Goal: Task Accomplishment & Management: Manage account settings

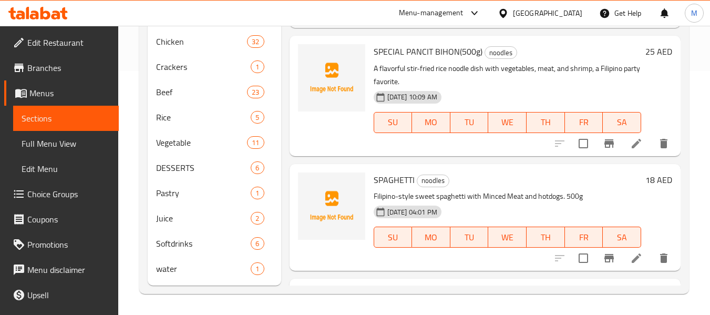
scroll to position [244, 0]
click at [26, 139] on span "Full Menu View" at bounding box center [66, 143] width 89 height 13
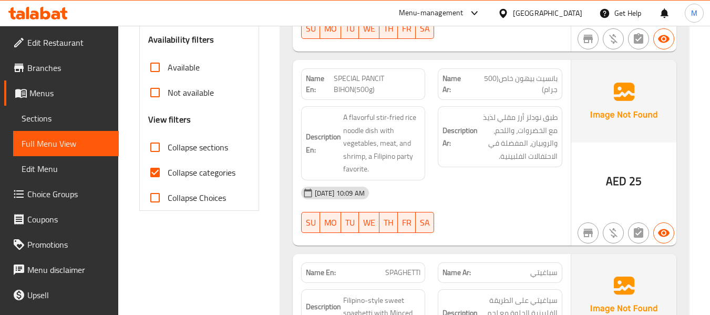
scroll to position [384, 0]
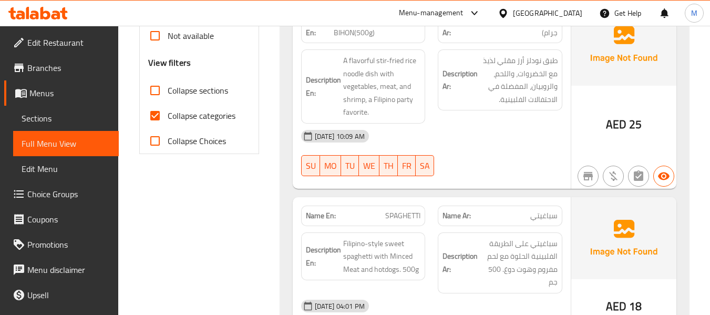
click at [166, 115] on input "Collapse categories" at bounding box center [154, 115] width 25 height 25
checkbox input "false"
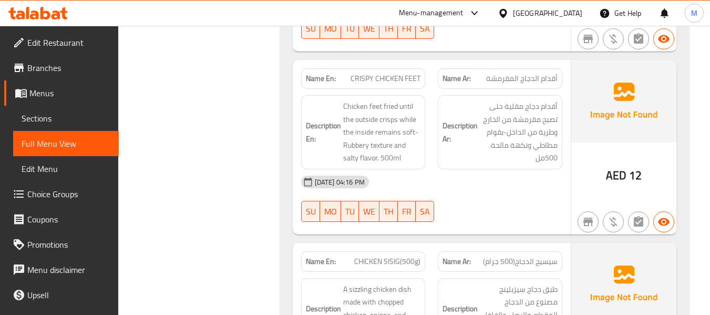
scroll to position [7328, 0]
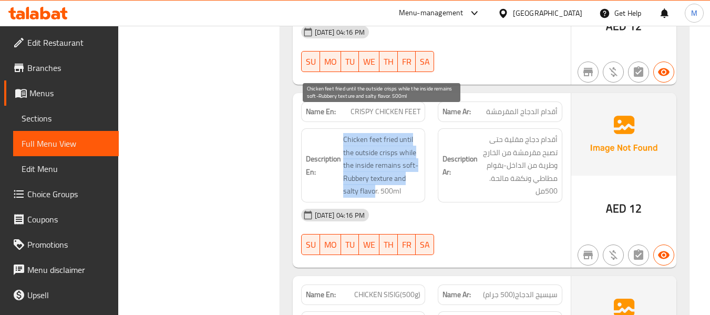
drag, startPoint x: 345, startPoint y: 115, endPoint x: 375, endPoint y: 164, distance: 58.0
click at [375, 164] on span "Chicken feet fried until the outside crisps while the inside remains soft-Rubbe…" at bounding box center [382, 165] width 78 height 65
copy span "Chicken feet fried until the outside crisps while the inside remains soft-Rubbe…"
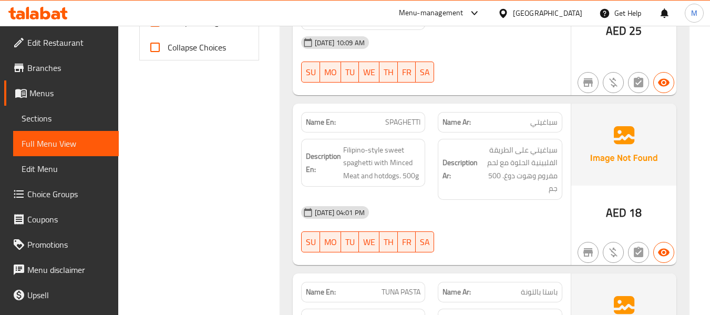
scroll to position [210, 0]
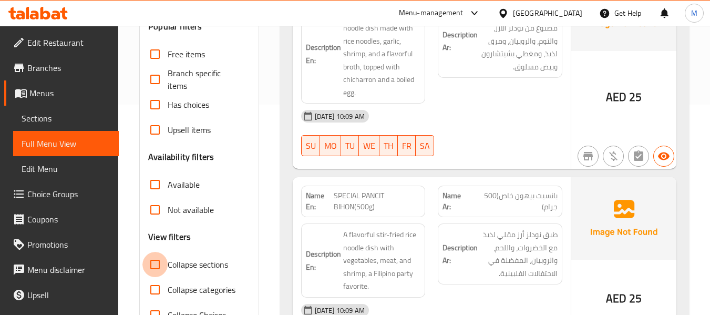
click at [153, 266] on input "Collapse sections" at bounding box center [154, 264] width 25 height 25
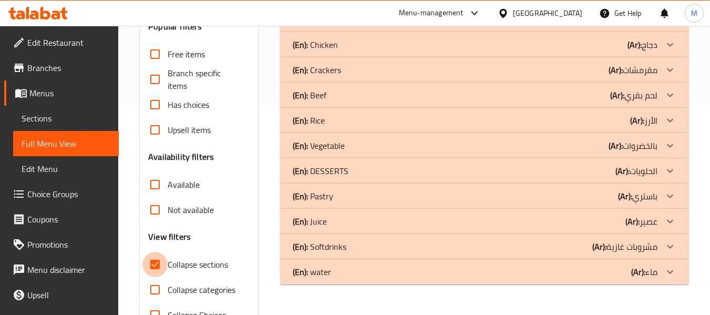
click at [155, 263] on input "Collapse sections" at bounding box center [154, 264] width 25 height 25
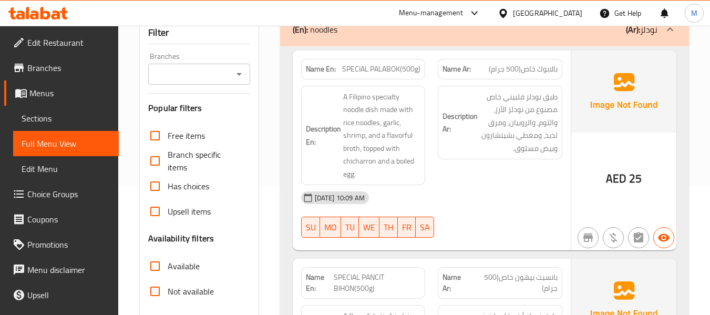
scroll to position [280, 0]
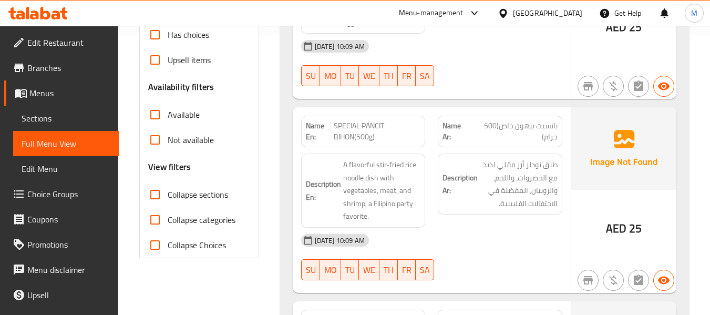
click at [153, 196] on input "Collapse sections" at bounding box center [154, 194] width 25 height 25
checkbox input "true"
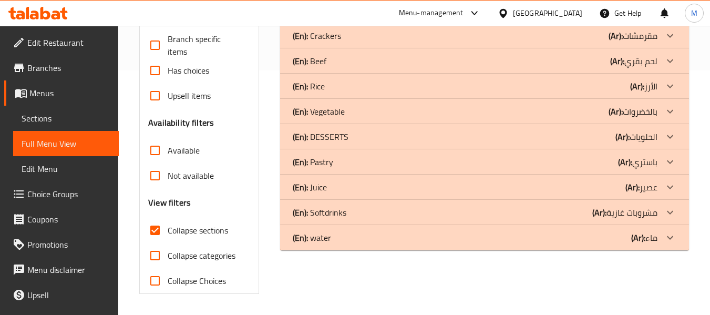
scroll to position [244, 0]
click at [335, 236] on div "(En): water (Ar): ماء" at bounding box center [475, 237] width 365 height 13
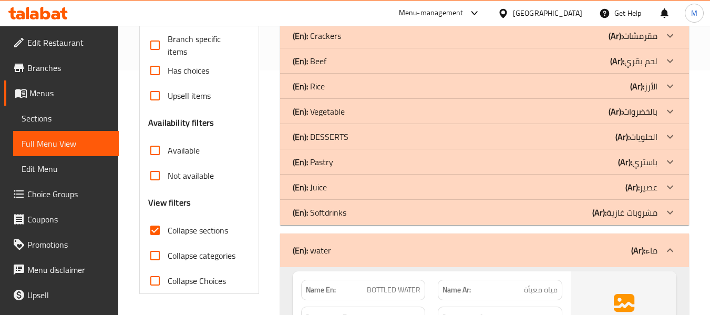
click at [337, 214] on p "(En): Softdrinks" at bounding box center [320, 212] width 54 height 13
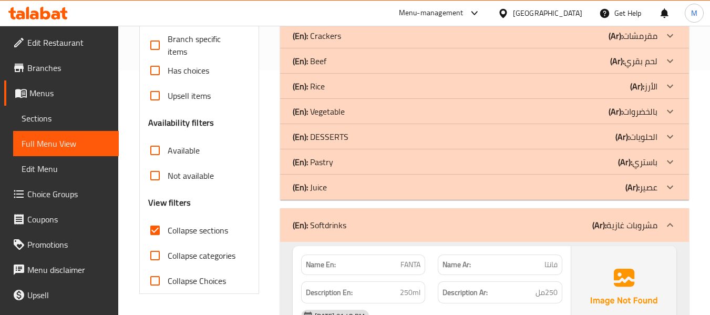
click at [339, 189] on div "(En): Juice (Ar): عصير" at bounding box center [475, 187] width 365 height 13
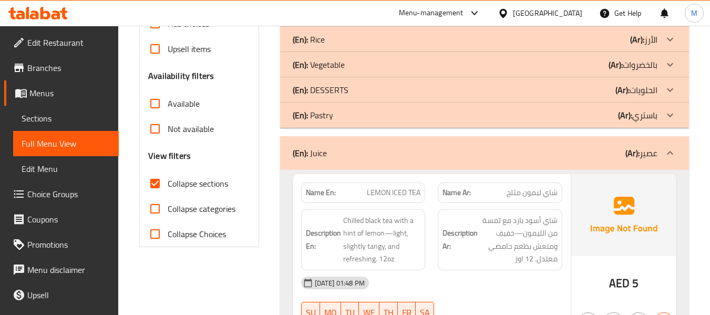
scroll to position [314, 0]
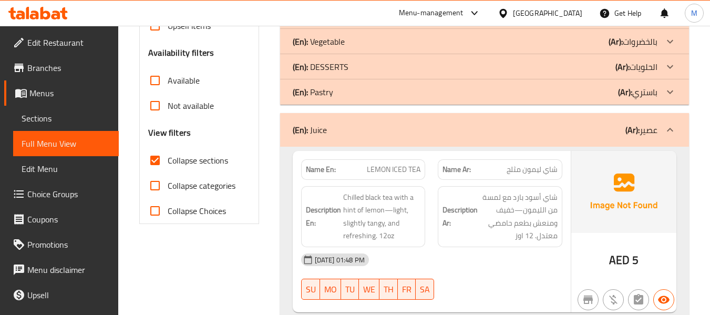
click at [346, 73] on p "(En): DESSERTS" at bounding box center [321, 66] width 56 height 13
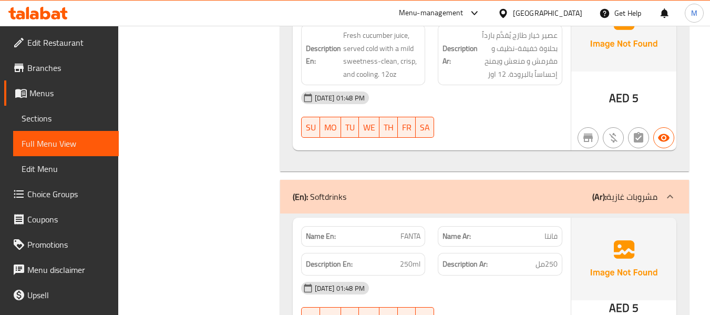
scroll to position [1471, 0]
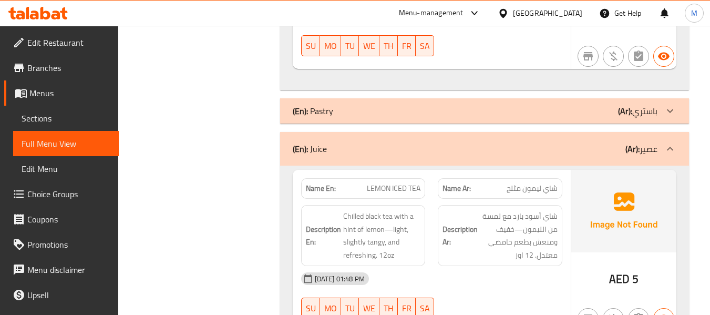
click at [317, 152] on p "(En): Juice" at bounding box center [310, 148] width 34 height 13
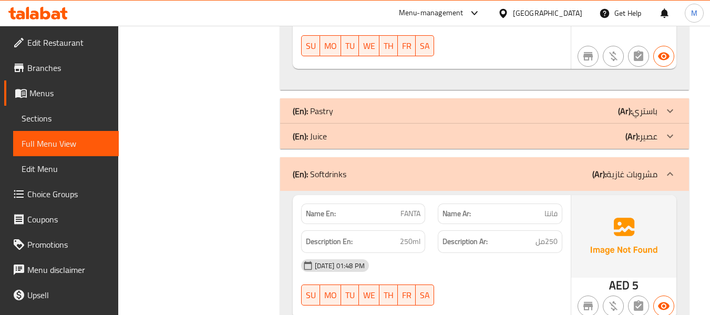
click at [320, 171] on p "(En): Softdrinks" at bounding box center [320, 174] width 54 height 13
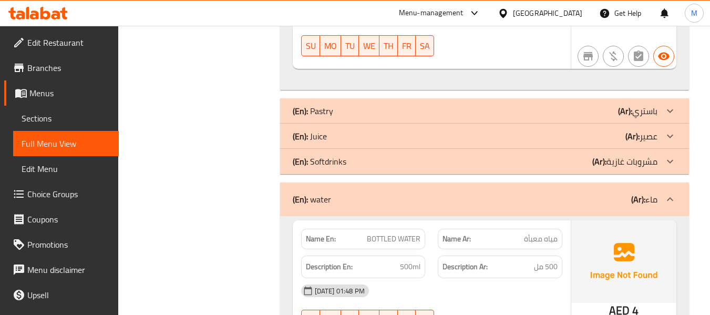
click at [327, 109] on p "(En): Pastry" at bounding box center [313, 111] width 40 height 13
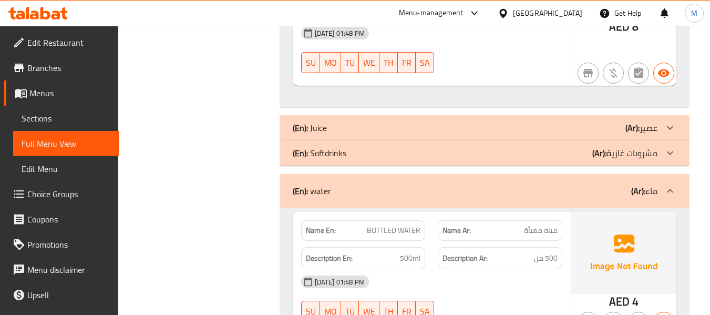
scroll to position [1751, 0]
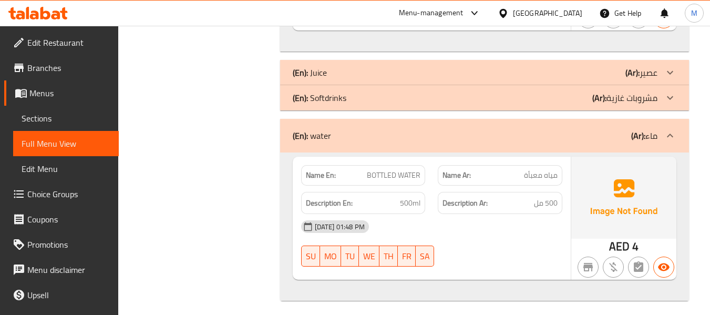
click at [328, 134] on p "(En): water" at bounding box center [312, 135] width 38 height 13
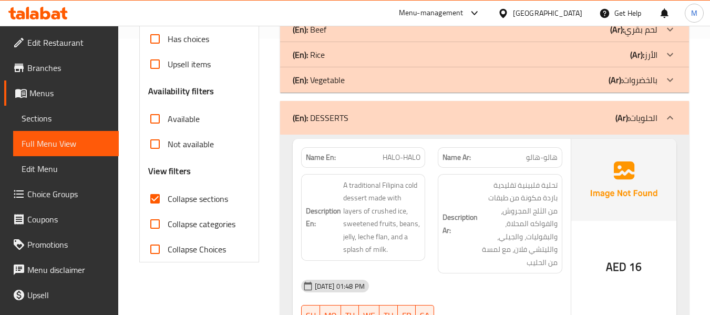
scroll to position [350, 0]
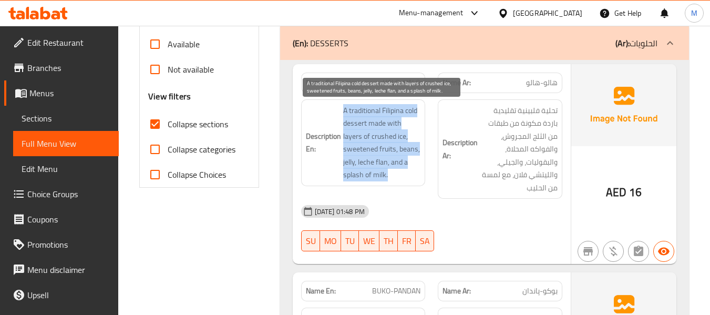
drag, startPoint x: 344, startPoint y: 111, endPoint x: 386, endPoint y: 175, distance: 77.4
click at [386, 175] on span "A traditional Filipina cold dessert made with layers of crushed ice, sweetened …" at bounding box center [382, 142] width 78 height 77
copy span "A traditional Filipina cold dessert made with layers of crushed ice, sweetened …"
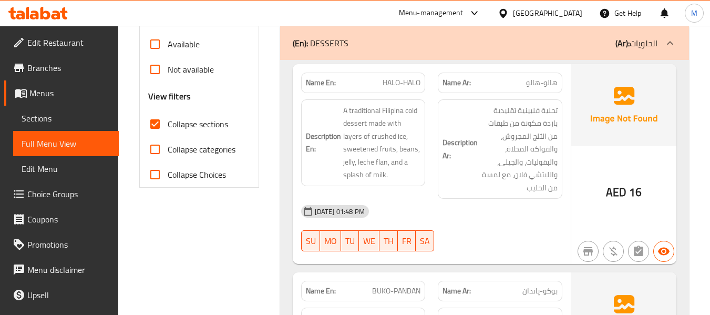
click at [399, 205] on div "12-10-2025 01:48 PM" at bounding box center [432, 211] width 274 height 25
click at [454, 208] on div "12-10-2025 01:48 PM" at bounding box center [432, 211] width 274 height 25
drag, startPoint x: 516, startPoint y: 222, endPoint x: 447, endPoint y: 196, distance: 74.5
click at [516, 223] on div "12-10-2025 01:48 PM" at bounding box center [432, 211] width 274 height 25
click at [371, 143] on span "A traditional Filipina cold dessert made with layers of crushed ice, sweetened …" at bounding box center [382, 142] width 78 height 77
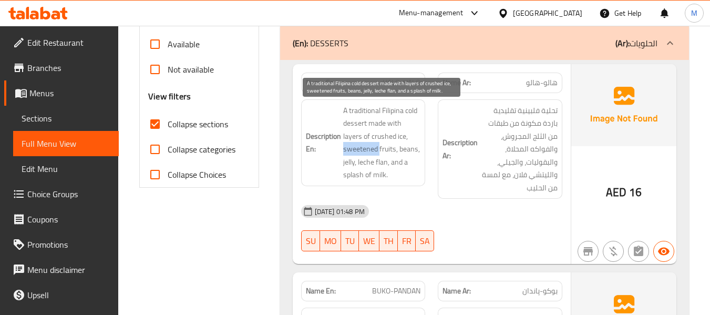
click at [371, 143] on span "A traditional Filipina cold dessert made with layers of crushed ice, sweetened …" at bounding box center [382, 142] width 78 height 77
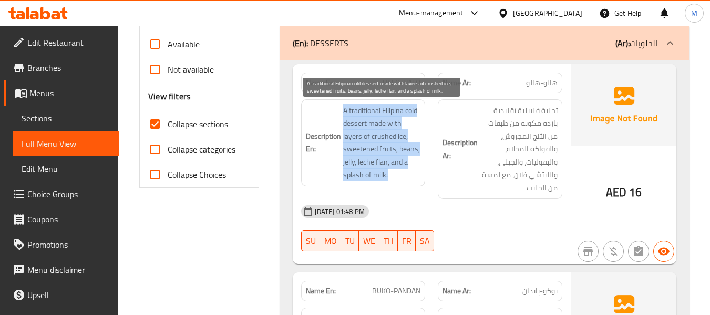
click at [371, 143] on span "A traditional Filipina cold dessert made with layers of crushed ice, sweetened …" at bounding box center [382, 142] width 78 height 77
copy span "A traditional Filipina cold dessert made with layers of crushed ice, sweetened …"
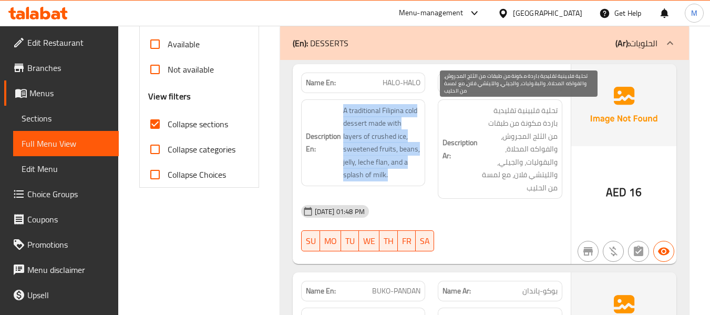
click at [528, 141] on span "تحلية فلبينية تقليدية باردة مكونة من طبقات من الثلج المجروش، والفواكه المحلاة، …" at bounding box center [519, 149] width 78 height 90
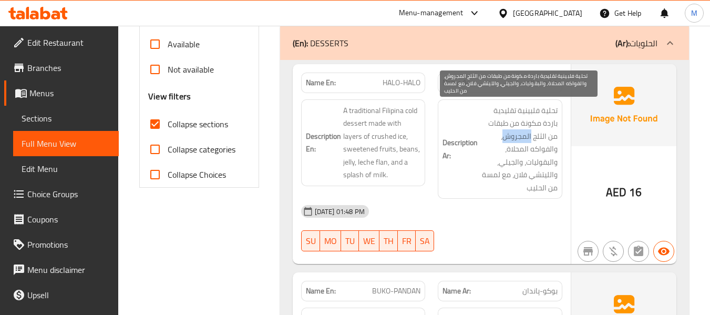
click at [528, 141] on span "تحلية فلبينية تقليدية باردة مكونة من طبقات من الثلج المجروش، والفواكه المحلاة، …" at bounding box center [519, 149] width 78 height 90
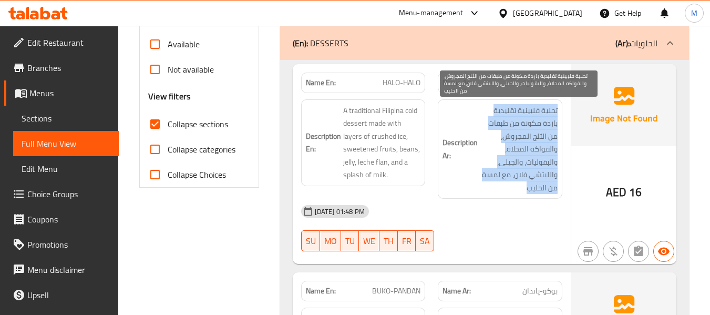
click at [528, 141] on span "تحلية فلبينية تقليدية باردة مكونة من طبقات من الثلج المجروش، والفواكه المحلاة، …" at bounding box center [519, 149] width 78 height 90
copy div "تحلية فلبينية تقليدية باردة مكونة من طبقات من الثلج المجروش، والفواكه المحلاة، …"
click at [535, 124] on span "تحلية فلبينية تقليدية باردة مكونة من طبقات من الثلج المجروش، والفواكه المحلاة، …" at bounding box center [519, 149] width 78 height 90
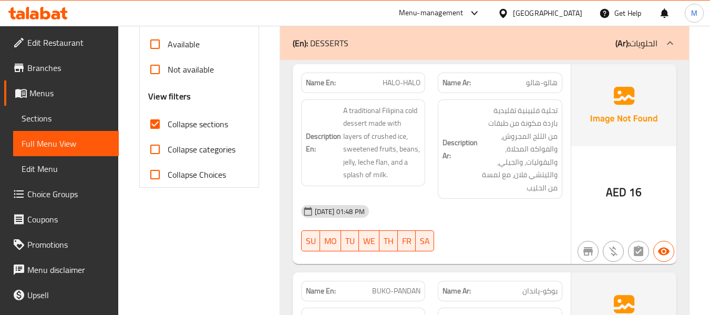
click at [408, 79] on span "HALO-HALO" at bounding box center [401, 82] width 38 height 11
copy span "HALO-HALO"
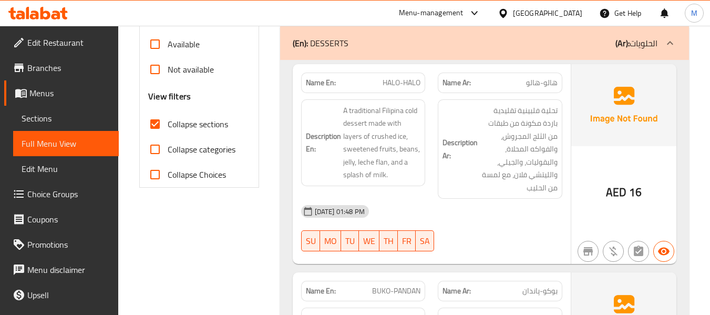
click at [512, 242] on div "12-10-2025 01:48 PM SU MO TU WE TH FR SA" at bounding box center [432, 228] width 274 height 59
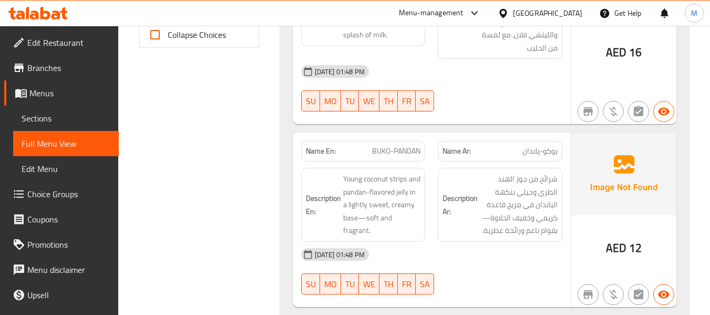
scroll to position [561, 0]
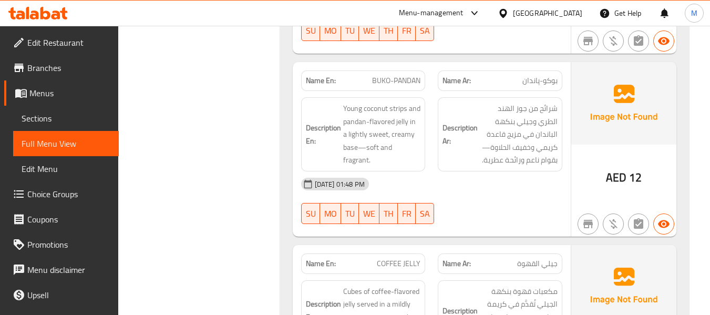
click at [388, 180] on div "12-10-2025 01:48 PM" at bounding box center [432, 183] width 274 height 25
click at [441, 181] on div "12-10-2025 01:48 PM" at bounding box center [432, 183] width 274 height 25
click at [506, 193] on div "12-10-2025 01:48 PM" at bounding box center [432, 183] width 274 height 25
click at [410, 138] on span "Young coconut strips and pandan-flavored jelly in a lightly sweet, creamy base—…" at bounding box center [382, 134] width 78 height 65
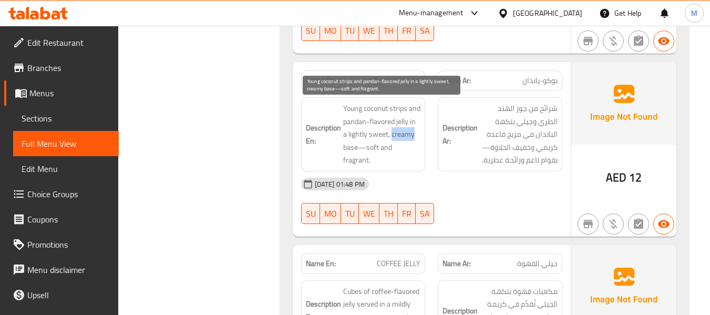
click at [410, 138] on span "Young coconut strips and pandan-flavored jelly in a lightly sweet, creamy base—…" at bounding box center [382, 134] width 78 height 65
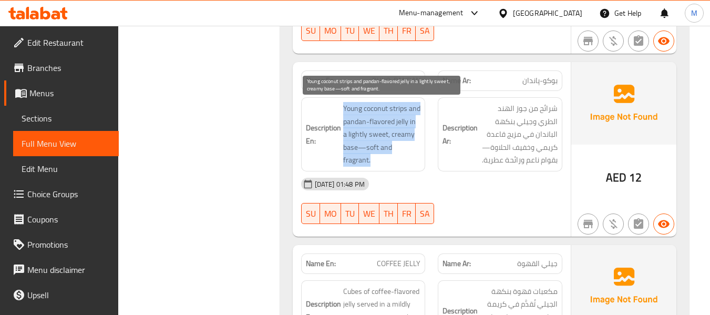
click at [410, 138] on span "Young coconut strips and pandan-flavored jelly in a lightly sweet, creamy base—…" at bounding box center [382, 134] width 78 height 65
copy span "Young coconut strips and pandan-flavored jelly in a lightly sweet, creamy base—…"
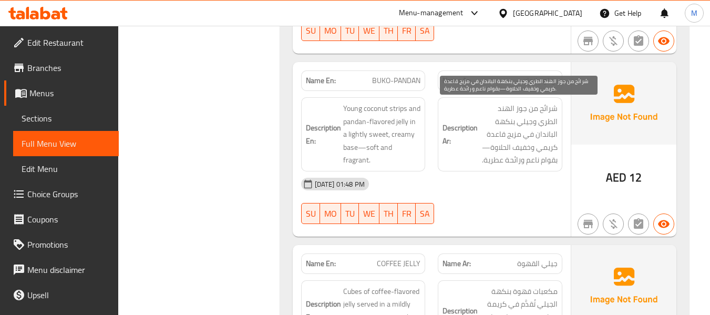
click at [498, 117] on span "شرائح من جوز الهند الطري وجيلي بنكهة الباندان في مزيج قاعدة كريمي وخفيف الحلاوة…" at bounding box center [519, 134] width 78 height 65
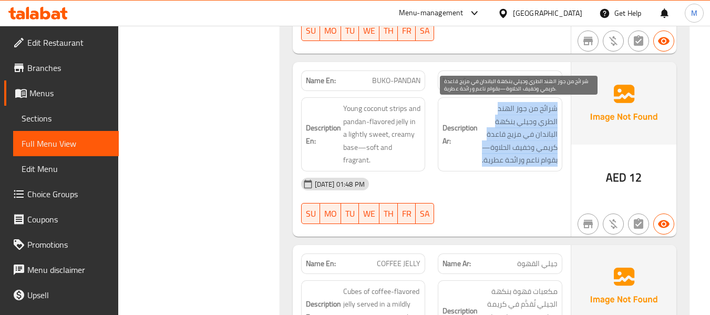
click at [498, 117] on span "شرائح من جوز الهند الطري وجيلي بنكهة الباندان في مزيج قاعدة كريمي وخفيف الحلاوة…" at bounding box center [519, 134] width 78 height 65
copy div "شرائح من جوز الهند الطري وجيلي بنكهة الباندان في مزيج قاعدة كريمي وخفيف الحلاوة…"
click at [520, 111] on span "شرائح من جوز الهند الطري وجيلي بنكهة الباندان في مزيج قاعدة كريمي وخفيف الحلاوة…" at bounding box center [519, 134] width 78 height 65
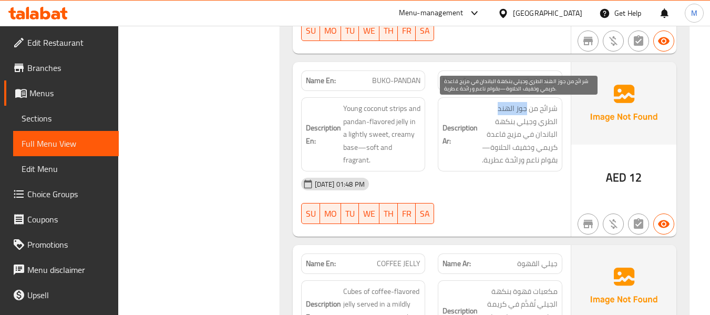
drag, startPoint x: 499, startPoint y: 111, endPoint x: 526, endPoint y: 107, distance: 28.2
click at [526, 107] on span "شرائح من جوز الهند الطري وجيلي بنكهة الباندان في مزيج قاعدة كريمي وخفيف الحلاوة…" at bounding box center [519, 134] width 78 height 65
copy span "جوز الهند"
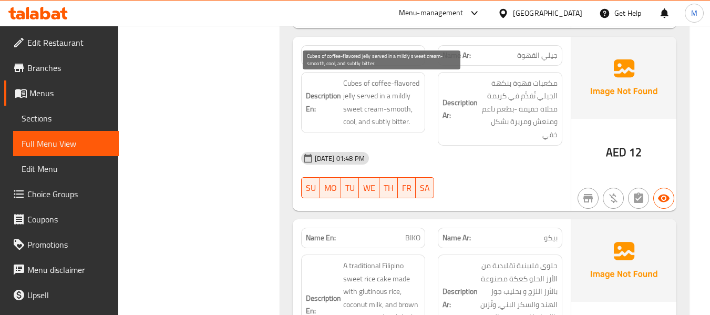
scroll to position [771, 0]
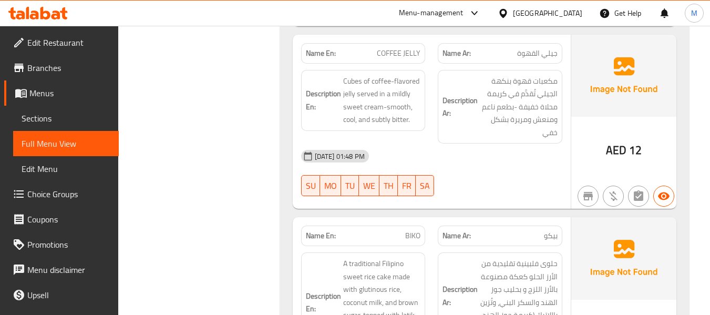
click at [415, 160] on div "12-10-2025 01:48 PM" at bounding box center [432, 155] width 274 height 25
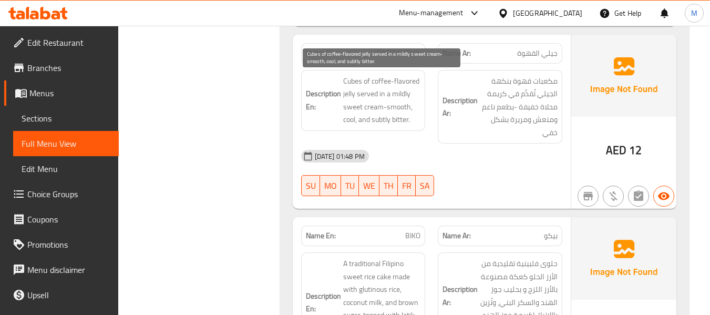
click at [371, 85] on span "Cubes of coffee-flavored jelly served in a mildly sweet cream-smooth, cool, and…" at bounding box center [382, 100] width 78 height 51
drag, startPoint x: 345, startPoint y: 82, endPoint x: 356, endPoint y: 95, distance: 17.2
click at [356, 95] on h6 "Description En: Cubes of coffee-flavored jelly served in a mildly sweet cream-s…" at bounding box center [363, 100] width 115 height 51
copy span "Cubes of coffee-flavored jelly"
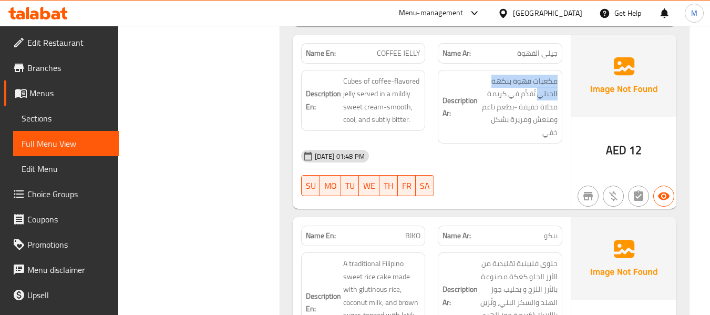
drag, startPoint x: 537, startPoint y: 96, endPoint x: 560, endPoint y: 82, distance: 26.4
click at [560, 82] on div "Description Ar: مكعبات قهوة بنكهة الجيلي تُقدَّم في كريمة محلاة خفيفة -بطعم ناع…" at bounding box center [500, 107] width 125 height 74
copy span "مكعبات قهوة بنكهة الجيلي"
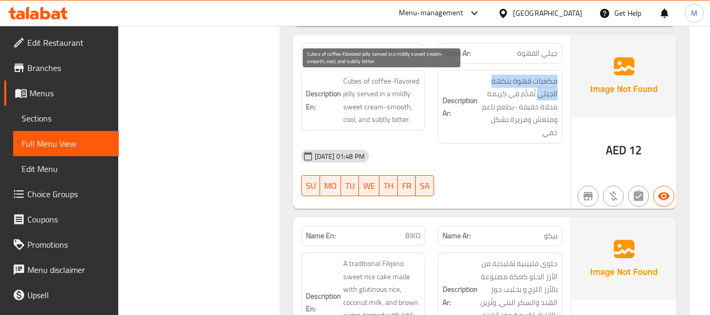
click at [408, 109] on span "Cubes of coffee-flavored jelly served in a mildly sweet cream-smooth, cool, and…" at bounding box center [382, 100] width 78 height 51
drag, startPoint x: 372, startPoint y: 120, endPoint x: 408, endPoint y: 123, distance: 36.4
click at [408, 123] on span "Cubes of coffee-flavored jelly served in a mildly sweet cream-smooth, cool, and…" at bounding box center [382, 100] width 78 height 51
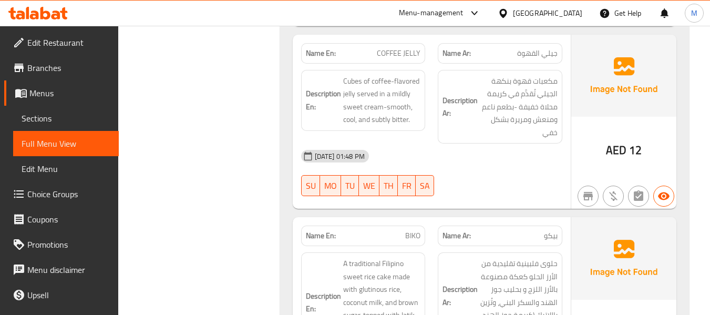
click at [408, 56] on span "COFFEE JELLY" at bounding box center [399, 53] width 44 height 11
click at [406, 56] on span "COFFEE JELLY" at bounding box center [399, 53] width 44 height 11
click at [405, 56] on span "COFFEE JELLY" at bounding box center [399, 53] width 44 height 11
click at [405, 53] on span "COFFEE JELLY" at bounding box center [399, 53] width 44 height 11
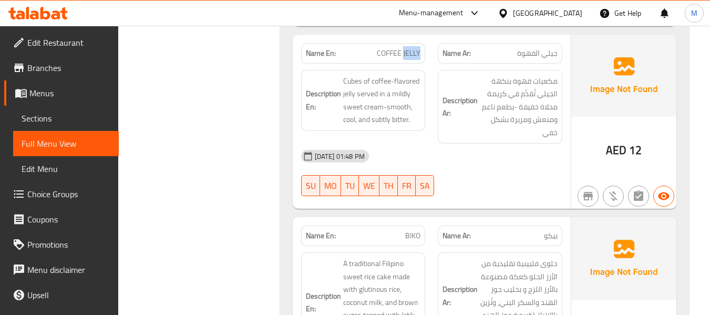
click at [405, 51] on span "COFFEE JELLY" at bounding box center [399, 53] width 44 height 11
click at [405, 50] on span "COFFEE JELLY" at bounding box center [399, 53] width 44 height 11
click at [458, 153] on div "12-10-2025 01:48 PM" at bounding box center [432, 155] width 274 height 25
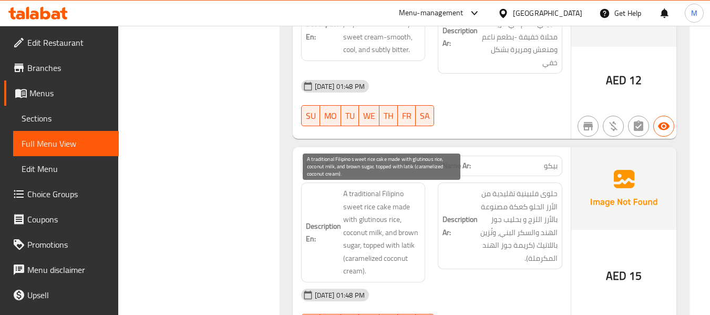
scroll to position [910, 0]
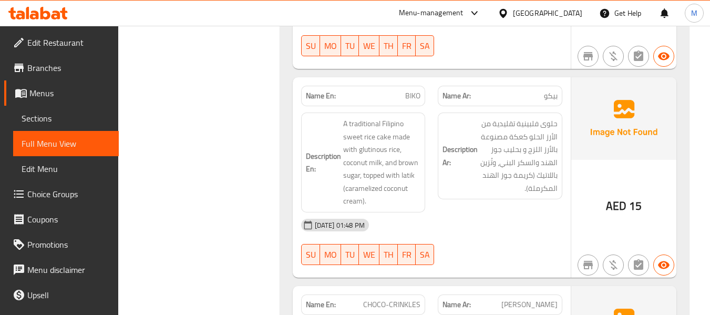
click at [422, 222] on div "12-10-2025 01:48 PM" at bounding box center [432, 224] width 274 height 25
click at [449, 225] on div "12-10-2025 01:48 PM" at bounding box center [432, 224] width 274 height 25
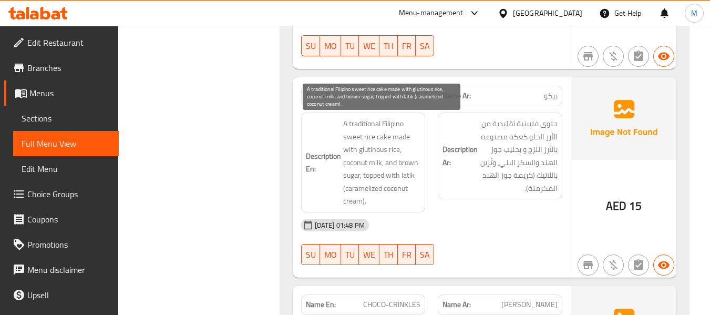
click at [364, 136] on span "A traditional Filipino sweet rice cake made with glutinous rice, coconut milk, …" at bounding box center [382, 162] width 78 height 90
click at [350, 127] on span "A traditional Filipino sweet rice cake made with glutinous rice, coconut milk, …" at bounding box center [382, 162] width 78 height 90
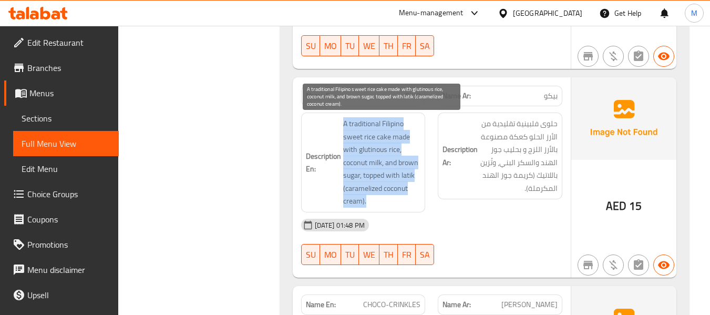
click at [350, 127] on span "A traditional Filipino sweet rice cake made with glutinous rice, coconut milk, …" at bounding box center [382, 162] width 78 height 90
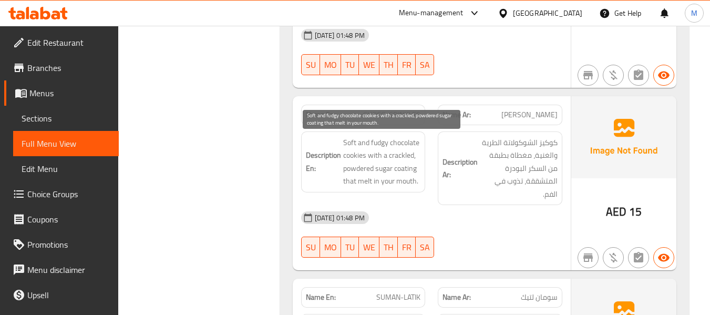
scroll to position [1121, 0]
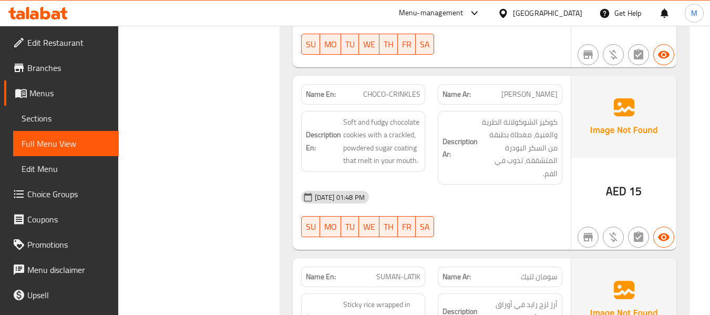
click at [449, 211] on div "12-10-2025 01:48 PM SU MO TU WE TH FR SA" at bounding box center [432, 213] width 274 height 59
click at [481, 202] on div "12-10-2025 01:48 PM" at bounding box center [432, 196] width 274 height 25
click at [510, 219] on div "12-10-2025 01:48 PM SU MO TU WE TH FR SA" at bounding box center [432, 213] width 274 height 59
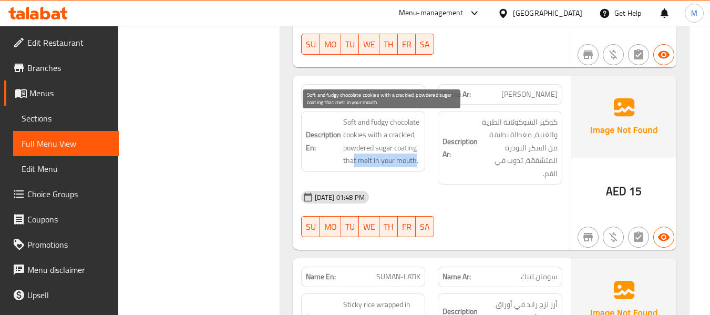
drag, startPoint x: 415, startPoint y: 160, endPoint x: 354, endPoint y: 159, distance: 61.0
click at [354, 159] on span "Soft and fudgy chocolate cookies with a crackled, powdered sugar coating that m…" at bounding box center [382, 141] width 78 height 51
click at [413, 161] on span "Soft and fudgy chocolate cookies with a crackled, powdered sugar coating that m…" at bounding box center [382, 141] width 78 height 51
click at [417, 159] on span "Soft and fudgy chocolate cookies with a crackled, powdered sugar coating that m…" at bounding box center [382, 141] width 78 height 51
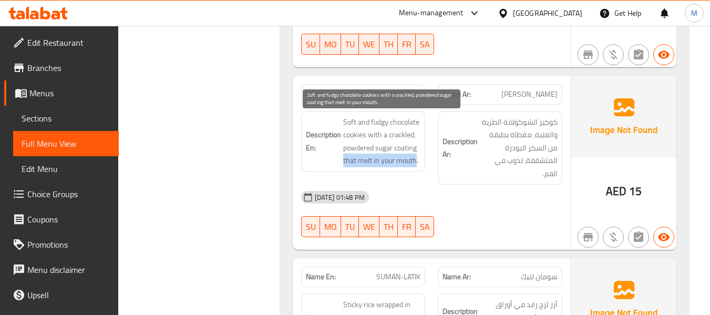
drag, startPoint x: 341, startPoint y: 160, endPoint x: 416, endPoint y: 162, distance: 74.1
click at [416, 162] on h6 "Description En: Soft and fudgy chocolate cookies with a crackled, powdered suga…" at bounding box center [363, 141] width 115 height 51
click at [380, 122] on span "Soft and fudgy chocolate cookies with a crackled, powdered sugar coating that m…" at bounding box center [382, 141] width 78 height 51
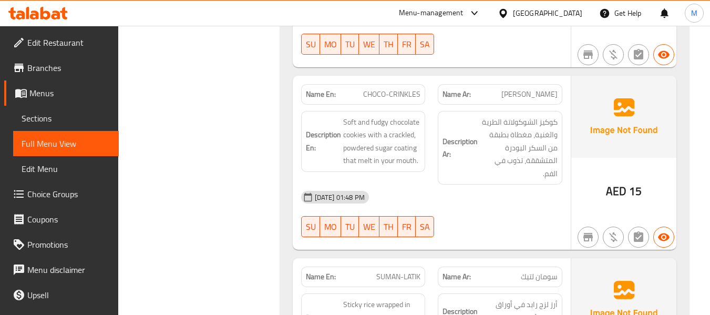
click at [423, 187] on div "12-10-2025 01:48 PM" at bounding box center [432, 196] width 274 height 25
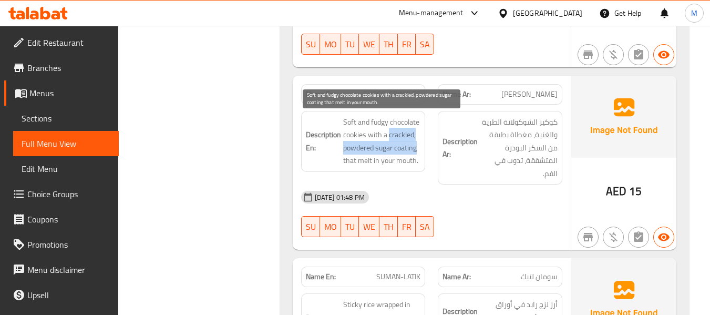
drag, startPoint x: 388, startPoint y: 136, endPoint x: 417, endPoint y: 151, distance: 32.0
click at [417, 151] on span "Soft and fudgy chocolate cookies with a crackled, powdered sugar coating that m…" at bounding box center [382, 141] width 78 height 51
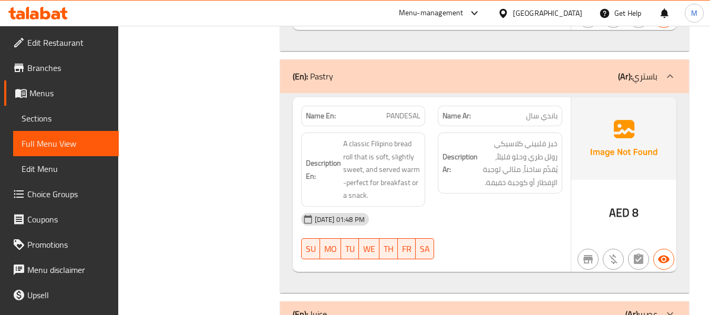
scroll to position [1541, 0]
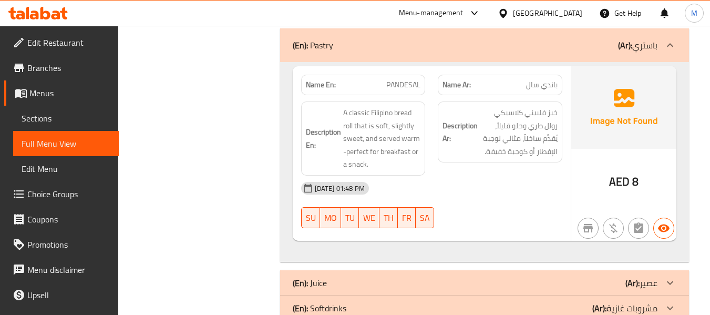
click at [457, 215] on div "12-10-2025 01:48 PM SU MO TU WE TH FR SA" at bounding box center [432, 204] width 274 height 59
click at [484, 215] on div "12-10-2025 01:48 PM SU MO TU WE TH FR SA" at bounding box center [432, 204] width 274 height 59
click at [432, 196] on div "12-10-2025 01:48 PM" at bounding box center [432, 187] width 274 height 25
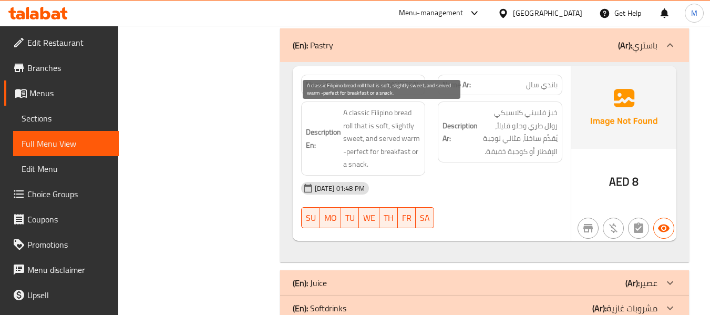
click at [367, 138] on span "A classic Filipino bread roll that is soft, slightly sweet, and served warm -pe…" at bounding box center [382, 138] width 78 height 65
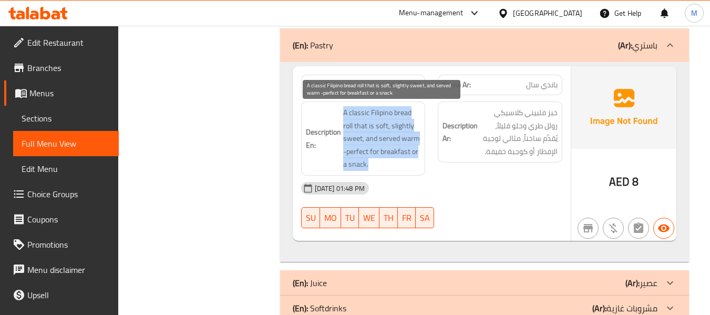
click at [367, 138] on span "A classic Filipino bread roll that is soft, slightly sweet, and served warm -pe…" at bounding box center [382, 138] width 78 height 65
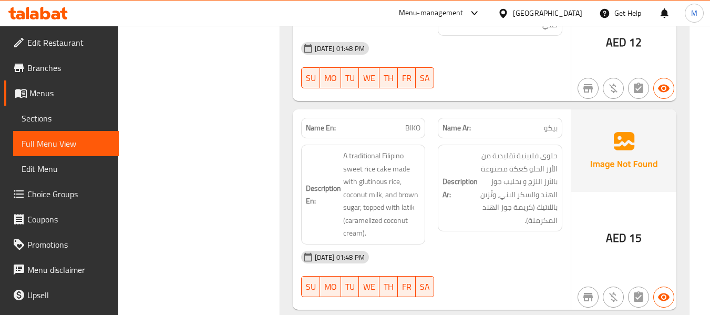
scroll to position [1261, 0]
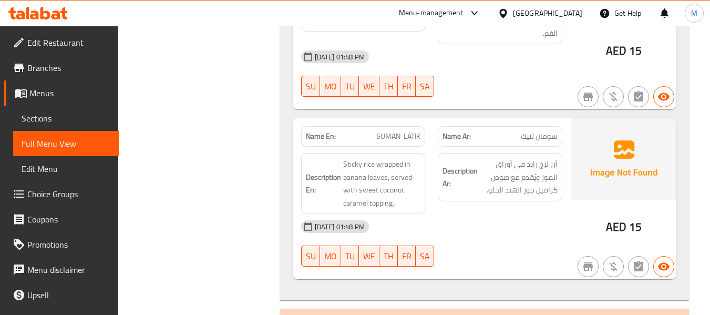
click at [468, 234] on div "12-10-2025 01:48 PM" at bounding box center [432, 226] width 274 height 25
click at [463, 221] on div "12-10-2025 01:48 PM" at bounding box center [432, 226] width 274 height 25
click at [399, 131] on span "SUMAN-LATIK" at bounding box center [398, 136] width 44 height 11
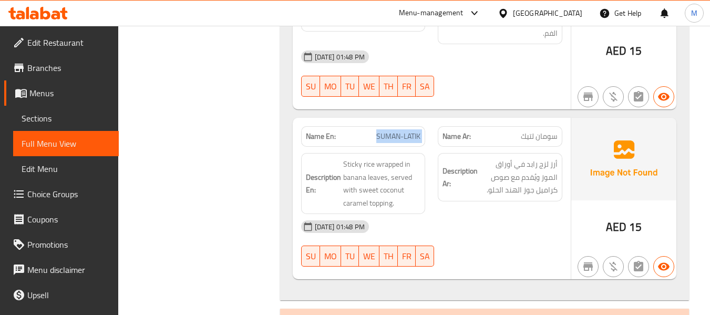
click at [383, 200] on span "Sticky rice wrapped in banana leaves, served with sweet coconut caramel topping." at bounding box center [382, 183] width 78 height 51
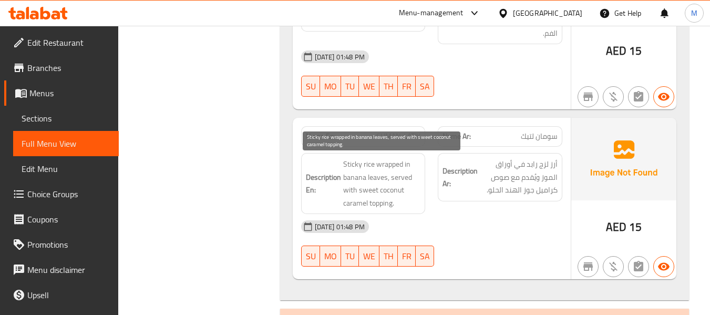
click at [382, 201] on span "Sticky rice wrapped in banana leaves, served with sweet coconut caramel topping." at bounding box center [382, 183] width 78 height 51
click at [390, 164] on span "Sticky rice wrapped in banana leaves, served with sweet coconut caramel topping." at bounding box center [382, 183] width 78 height 51
click at [399, 178] on span "Sticky rice wrapped in banana leaves, served with sweet coconut caramel topping." at bounding box center [382, 183] width 78 height 51
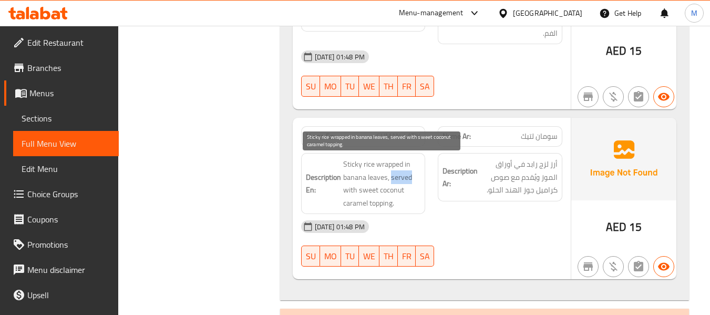
click at [399, 178] on span "Sticky rice wrapped in banana leaves, served with sweet coconut caramel topping." at bounding box center [382, 183] width 78 height 51
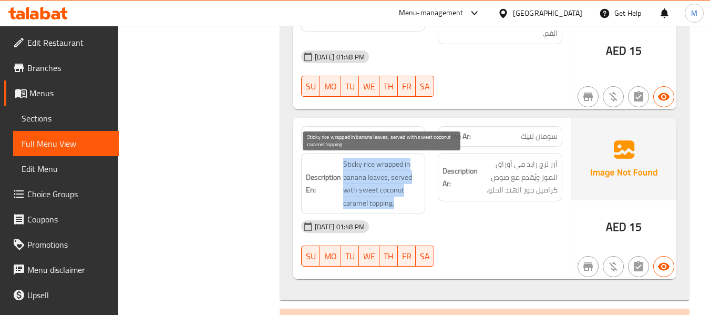
click at [399, 178] on span "Sticky rice wrapped in banana leaves, served with sweet coconut caramel topping." at bounding box center [382, 183] width 78 height 51
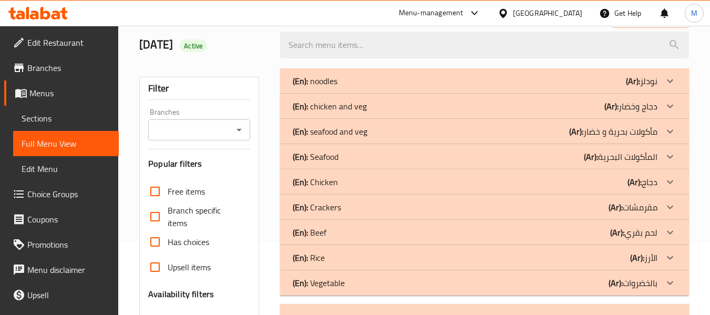
scroll to position [280, 0]
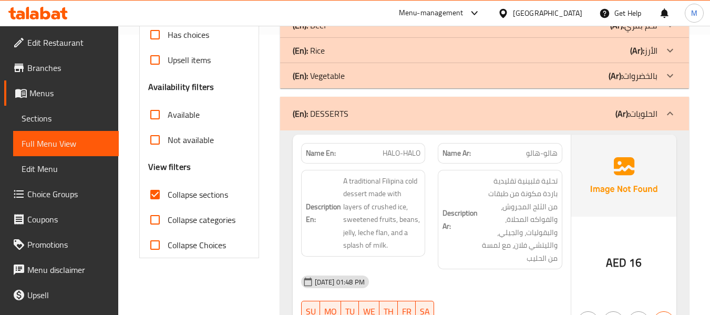
click at [323, 108] on p "(En): DESSERTS" at bounding box center [321, 113] width 56 height 13
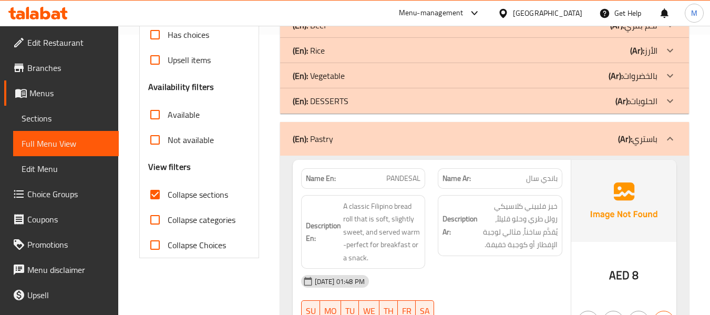
click at [327, 142] on p "(En): Pastry" at bounding box center [313, 138] width 40 height 13
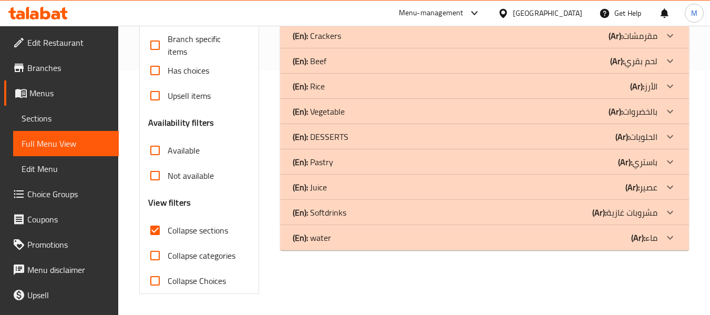
scroll to position [244, 0]
click at [341, 233] on div "(En): water (Ar): ماء" at bounding box center [475, 237] width 365 height 13
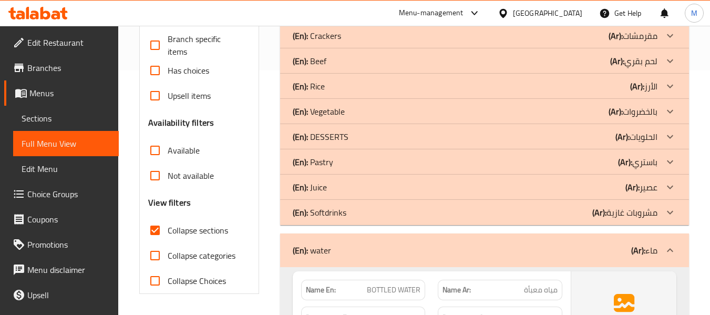
click at [344, 211] on p "(En): Softdrinks" at bounding box center [320, 212] width 54 height 13
click at [344, 193] on div "(En): Juice (Ar): عصير" at bounding box center [475, 187] width 365 height 13
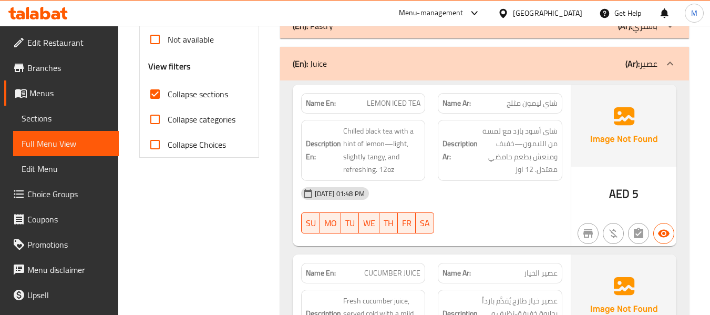
scroll to position [385, 0]
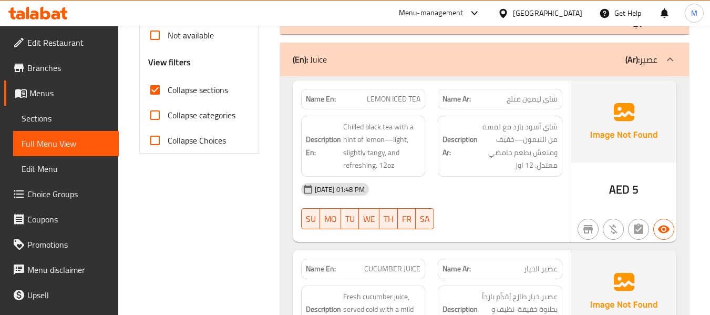
click at [440, 197] on div "12-10-2025 01:48 PM" at bounding box center [432, 189] width 274 height 25
click at [463, 195] on div "12-10-2025 01:48 PM" at bounding box center [432, 189] width 274 height 25
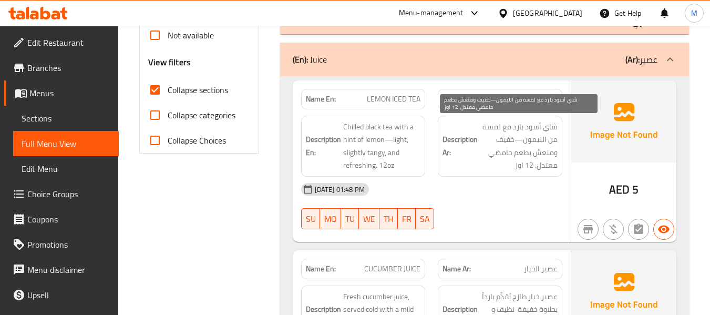
click at [519, 164] on span "شاي أسود بارد مع لمسة من الليمون—خفيف ومنعش بطعم حامضي معتدل. 12 اوز" at bounding box center [519, 145] width 78 height 51
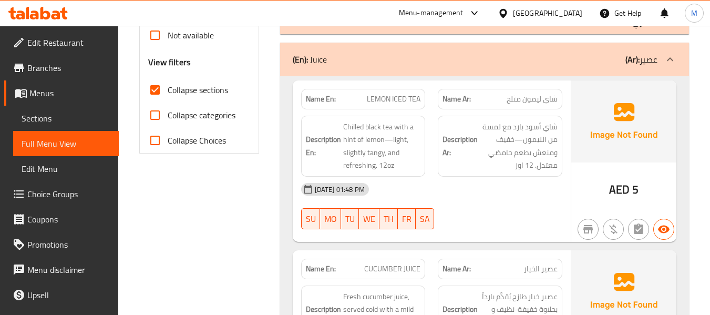
drag, startPoint x: 532, startPoint y: 172, endPoint x: 526, endPoint y: 171, distance: 5.9
click at [532, 172] on div "Description Ar: شاي أسود بارد مع لمسة من الليمون—خفيف ومنعش بطعم حامضي معتدل. 1…" at bounding box center [500, 146] width 125 height 61
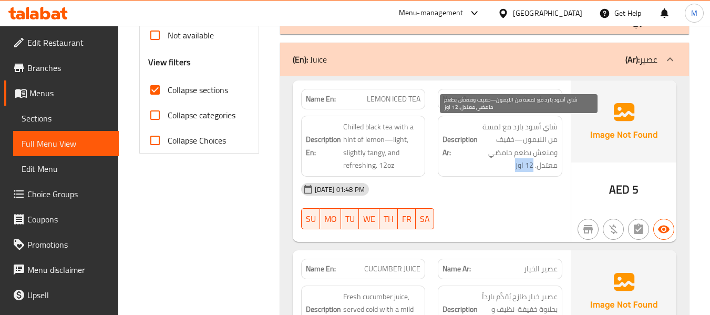
drag, startPoint x: 514, startPoint y: 167, endPoint x: 534, endPoint y: 167, distance: 19.4
click at [534, 167] on span "شاي أسود بارد مع لمسة من الليمون—خفيف ومنعش بطعم حامضي معتدل. 12 اوز" at bounding box center [519, 145] width 78 height 51
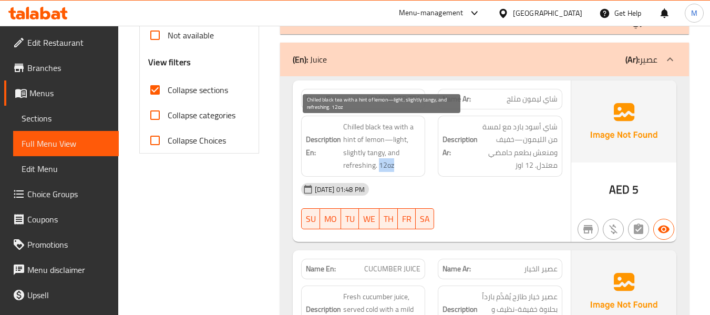
drag, startPoint x: 393, startPoint y: 165, endPoint x: 379, endPoint y: 169, distance: 14.5
click at [379, 169] on span "Chilled black tea with a hint of lemon—light, slightly tangy, and refreshing. 1…" at bounding box center [382, 145] width 78 height 51
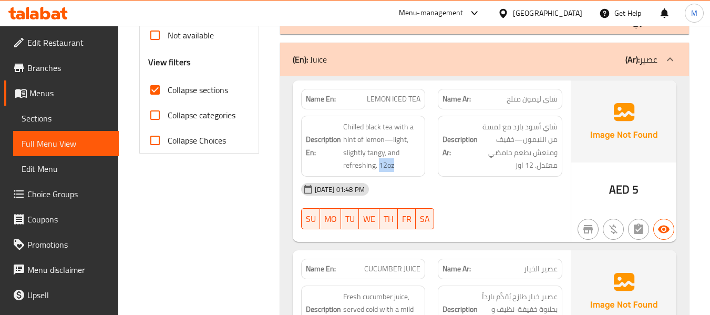
drag, startPoint x: 460, startPoint y: 189, endPoint x: 382, endPoint y: 62, distance: 148.8
click at [460, 189] on div "12-10-2025 01:48 PM" at bounding box center [432, 189] width 274 height 25
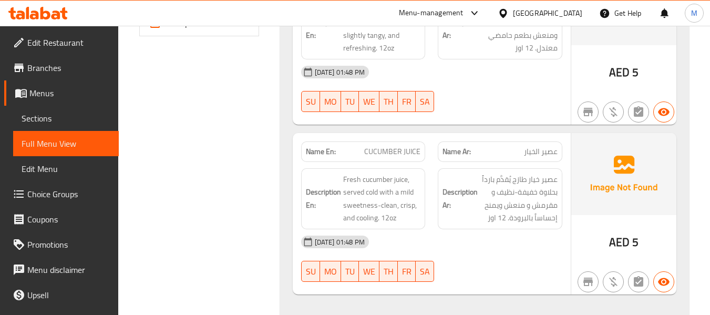
scroll to position [524, 0]
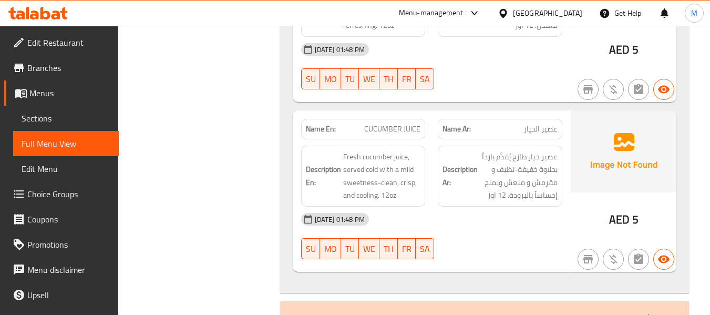
click at [462, 230] on div "12-10-2025 01:48 PM" at bounding box center [432, 218] width 274 height 25
click at [468, 238] on div "12-10-2025 01:48 PM SU MO TU WE TH FR SA" at bounding box center [432, 235] width 274 height 59
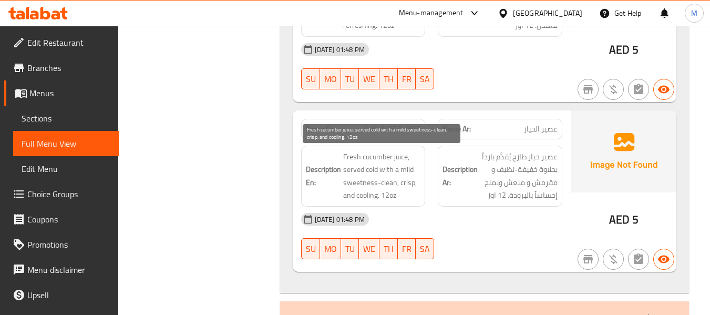
click at [401, 179] on span "Fresh cucumber juice, served cold with a mild sweetness-clean, crisp, and cooli…" at bounding box center [382, 175] width 78 height 51
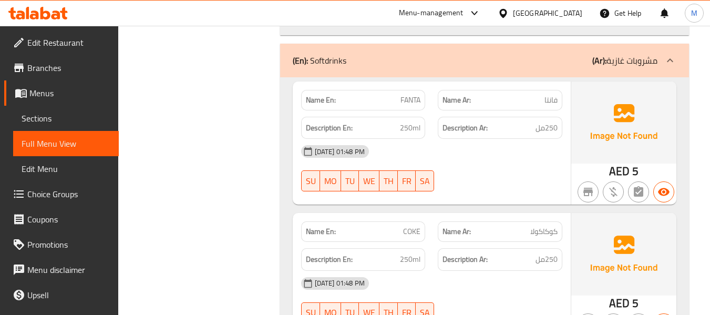
scroll to position [805, 0]
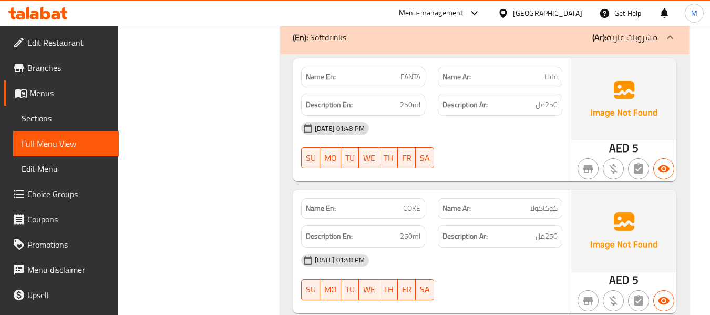
click at [411, 210] on span "COKE" at bounding box center [411, 208] width 17 height 11
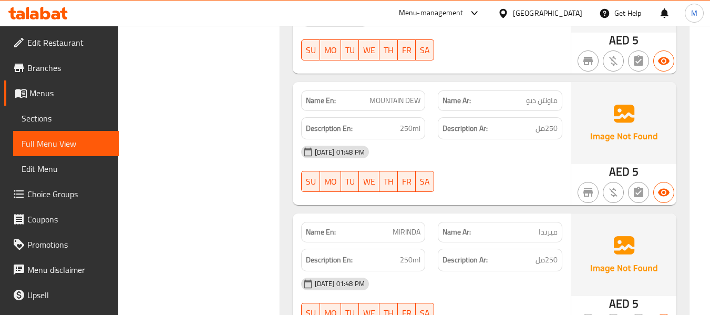
scroll to position [1155, 0]
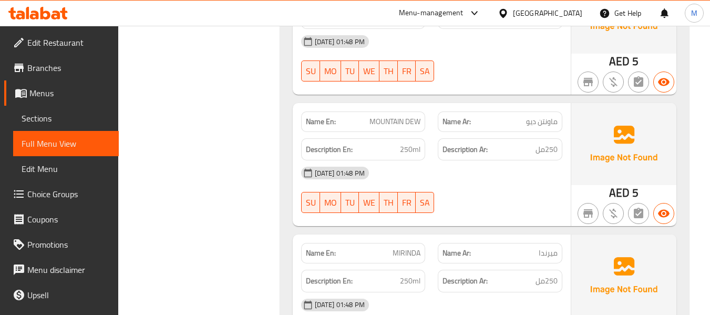
click at [407, 122] on span "MOUNTAIN DEW" at bounding box center [394, 121] width 51 height 11
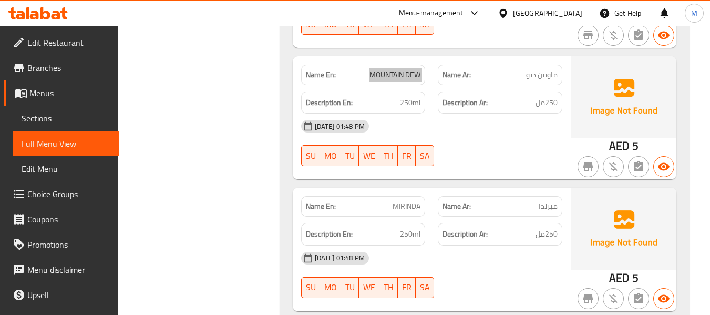
scroll to position [1225, 0]
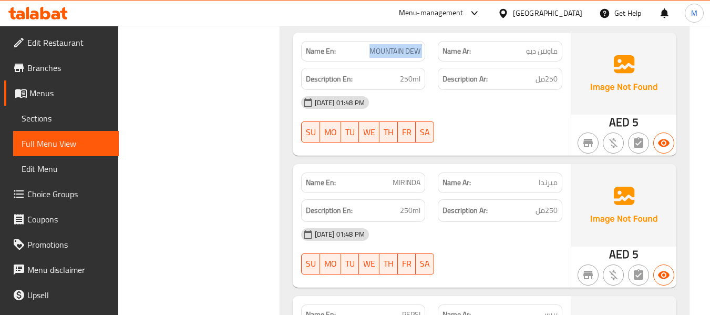
click at [406, 183] on span "MIRINDA" at bounding box center [406, 182] width 28 height 11
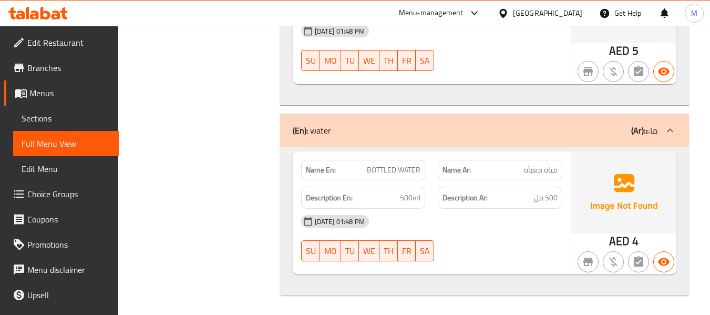
scroll to position [1561, 0]
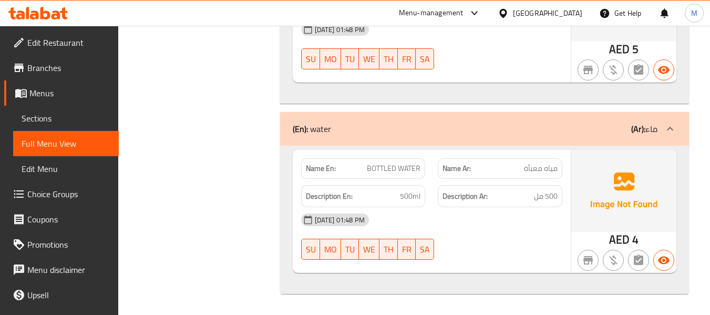
click at [458, 231] on div "12-10-2025 01:48 PM" at bounding box center [432, 219] width 274 height 25
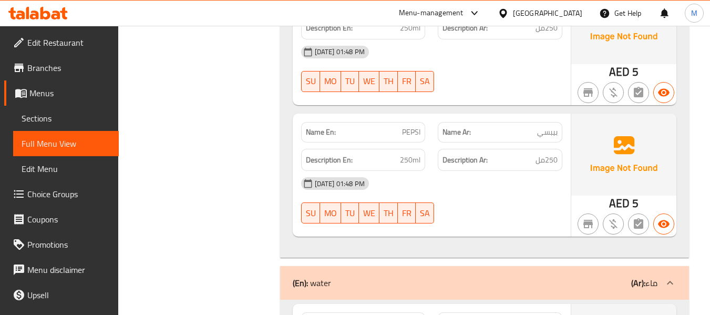
scroll to position [1281, 0]
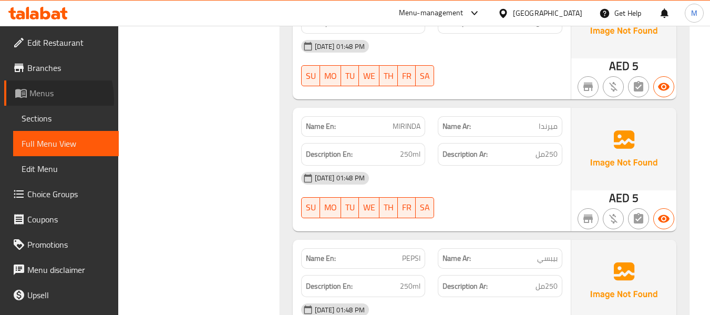
click at [37, 99] on span "Menus" at bounding box center [69, 93] width 81 height 13
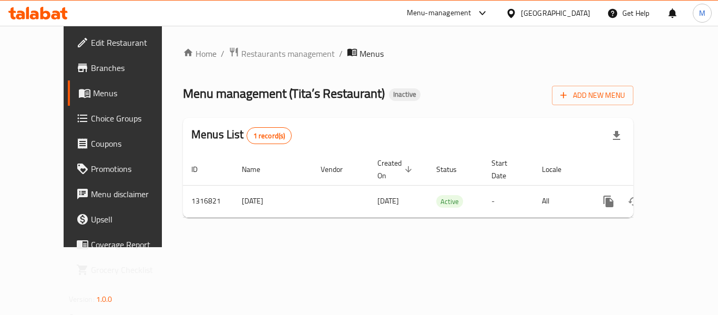
click at [421, 86] on div "Menu management ( Tita’s Restaurant ) Inactive Add New Menu" at bounding box center [408, 93] width 450 height 24
click at [625, 98] on span "Add New Menu" at bounding box center [592, 95] width 65 height 13
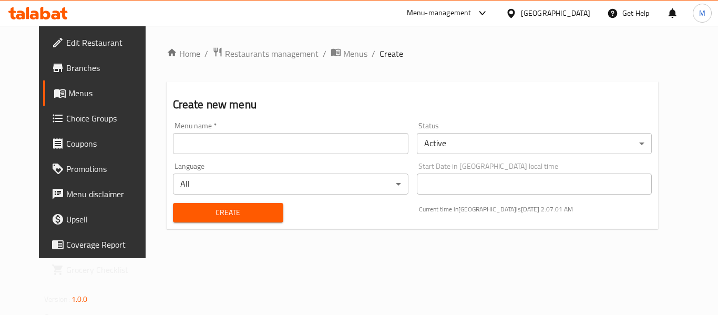
click at [375, 140] on input "text" at bounding box center [290, 143] width 235 height 21
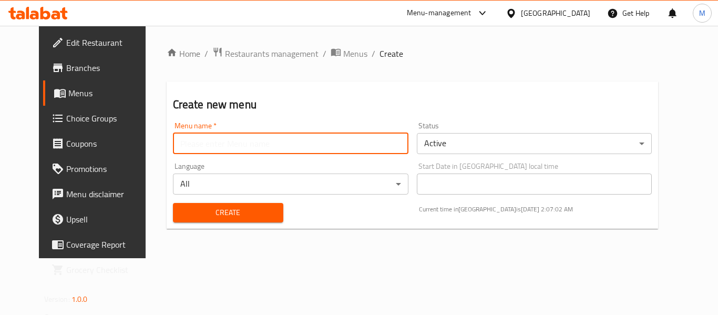
paste input "342924037"
type input "342924037"
click at [204, 206] on span "Create" at bounding box center [228, 212] width 94 height 13
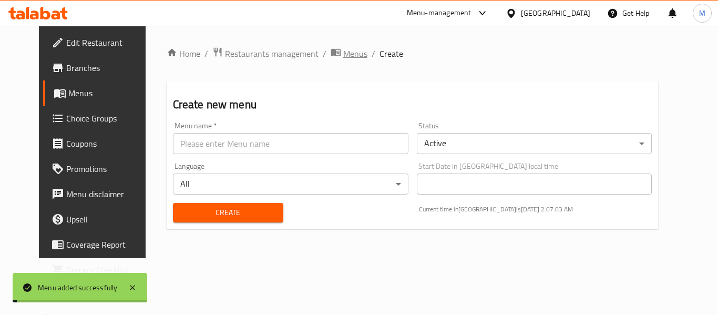
click at [343, 54] on span "Menus" at bounding box center [355, 53] width 24 height 13
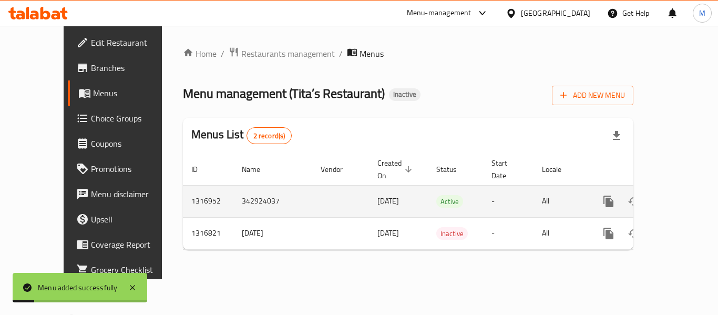
click at [678, 195] on icon "enhanced table" at bounding box center [684, 201] width 13 height 13
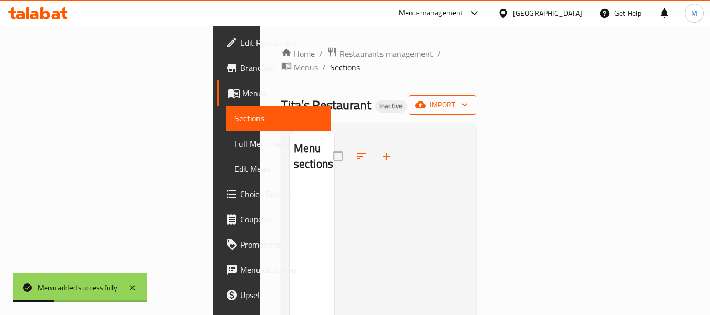
click at [476, 98] on button "import" at bounding box center [442, 104] width 67 height 19
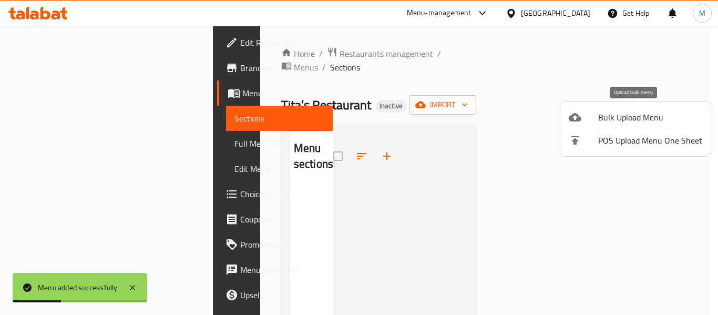
click at [638, 114] on span "Bulk Upload Menu" at bounding box center [650, 117] width 104 height 13
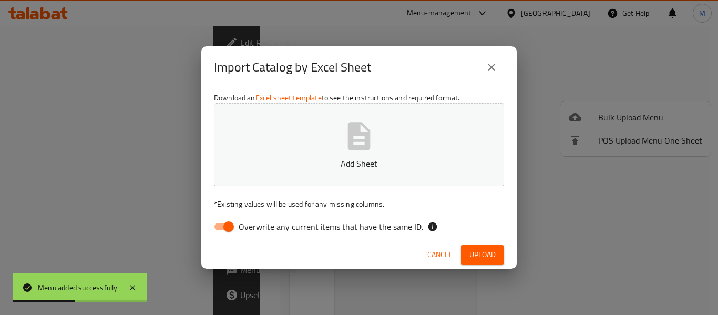
click at [304, 224] on span "Overwrite any current items that have the same ID." at bounding box center [331, 226] width 184 height 13
click at [258, 224] on input "Overwrite any current items that have the same ID." at bounding box center [229, 226] width 60 height 20
checkbox input "false"
click at [320, 149] on button "Add Sheet" at bounding box center [359, 144] width 290 height 83
click at [477, 250] on span "Upload" at bounding box center [482, 254] width 26 height 13
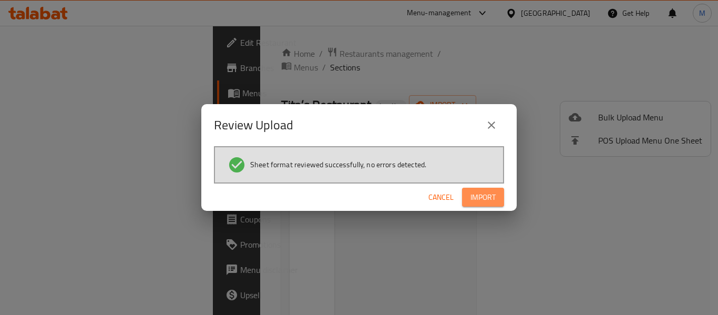
click at [480, 194] on span "Import" at bounding box center [482, 197] width 25 height 13
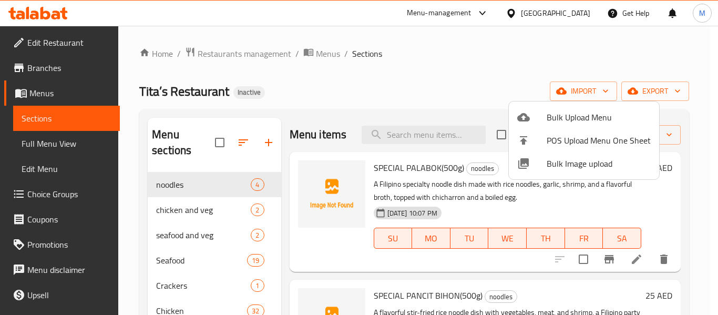
click at [341, 81] on div at bounding box center [359, 157] width 718 height 315
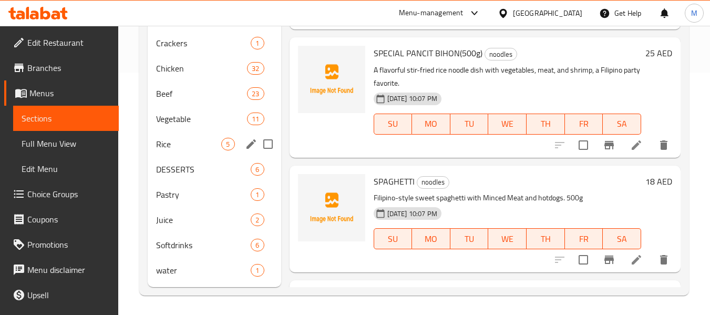
scroll to position [244, 0]
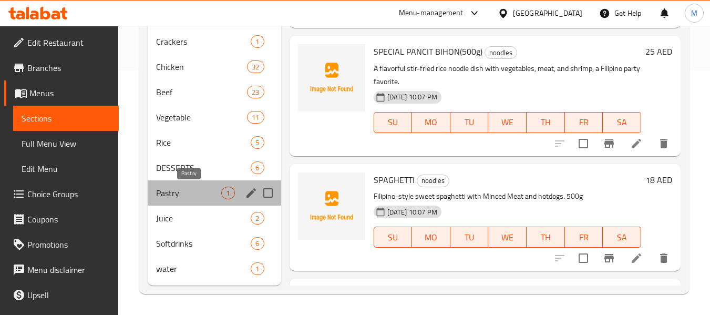
click at [188, 196] on span "Pastry" at bounding box center [188, 193] width 65 height 13
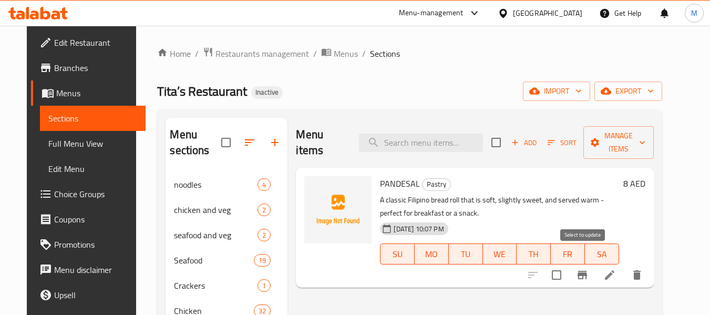
click at [567, 264] on input "checkbox" at bounding box center [556, 275] width 22 height 22
checkbox input "true"
click at [654, 94] on span "export" at bounding box center [628, 91] width 51 height 13
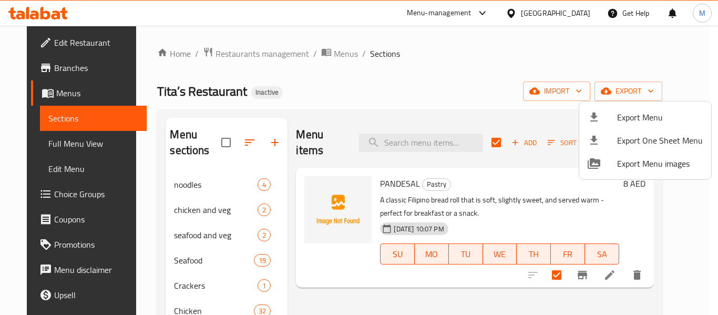
click at [502, 81] on div at bounding box center [359, 157] width 718 height 315
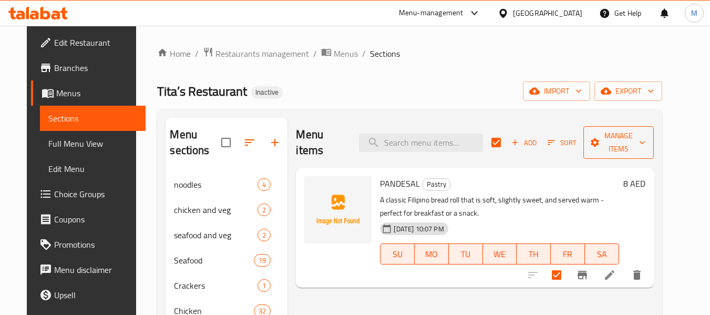
click at [645, 135] on span "Manage items" at bounding box center [619, 142] width 54 height 26
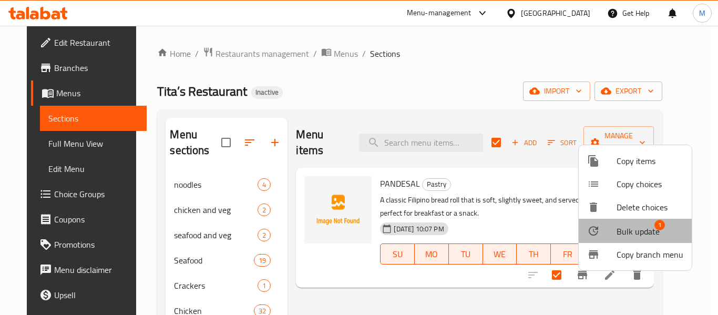
click at [640, 225] on span "Bulk update" at bounding box center [637, 231] width 43 height 13
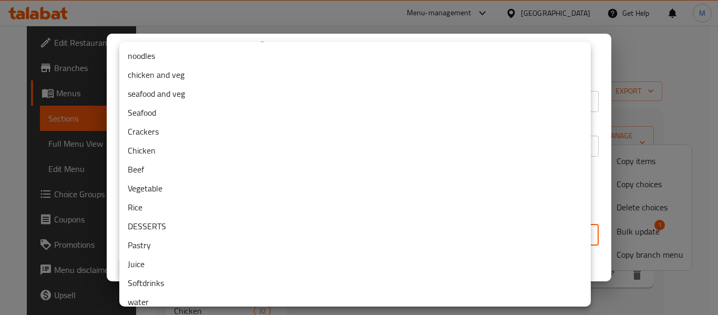
click at [385, 231] on body "​ Menu-management United Arab Emirates Get Help M Edit Restaurant Branches Menu…" at bounding box center [359, 170] width 718 height 289
click at [149, 223] on li "DESSERTS" at bounding box center [354, 225] width 471 height 19
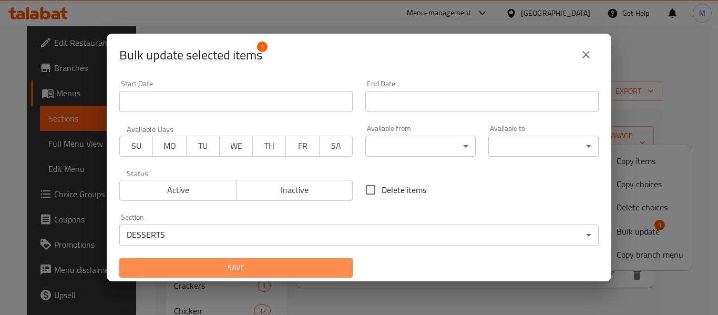
click at [298, 263] on span "Save" at bounding box center [236, 267] width 216 height 13
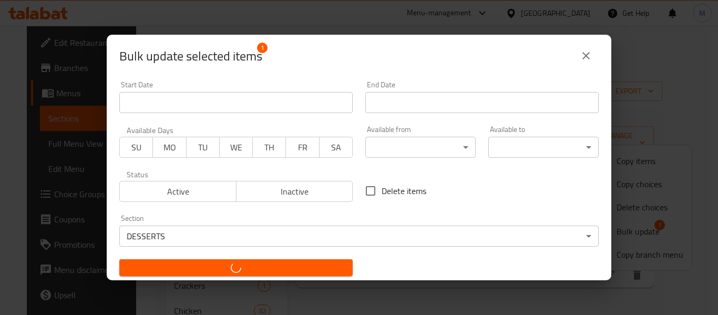
checkbox input "false"
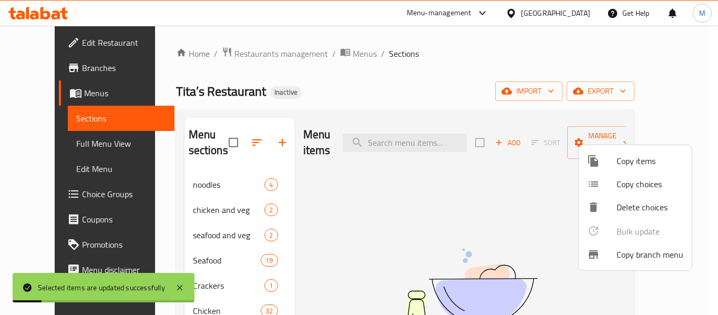
click at [142, 182] on div at bounding box center [359, 157] width 718 height 315
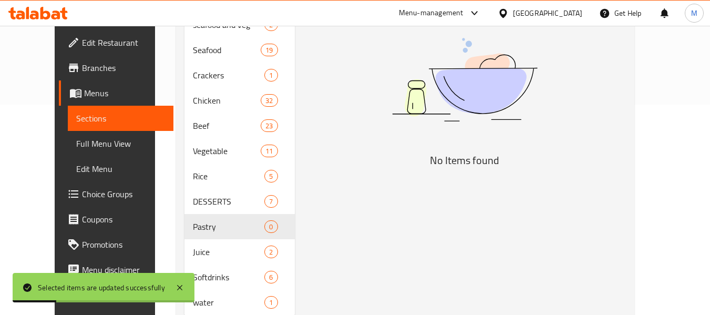
scroll to position [244, 0]
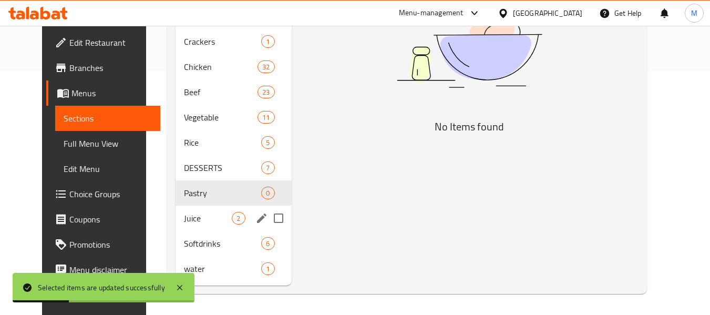
click at [184, 218] on span "Juice" at bounding box center [208, 218] width 48 height 13
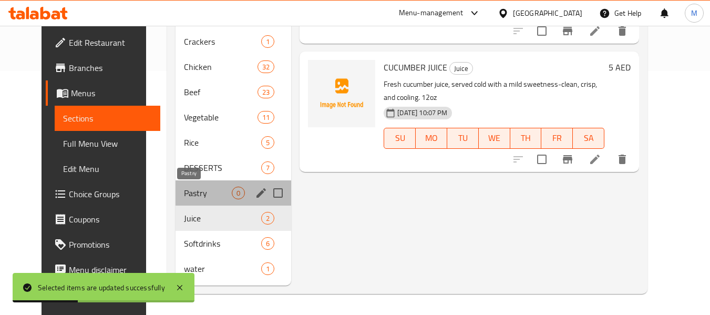
click at [184, 191] on span "Pastry" at bounding box center [208, 193] width 48 height 13
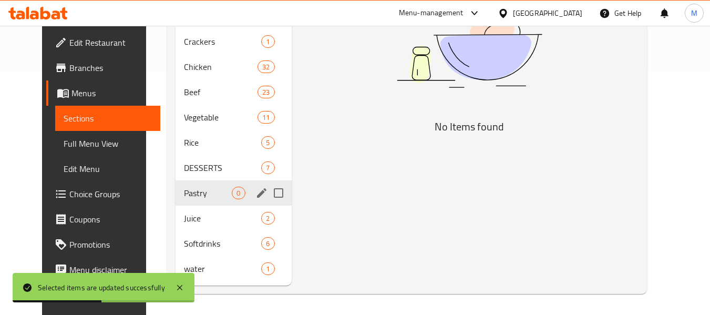
click at [267, 193] on input "Menu sections" at bounding box center [278, 193] width 22 height 22
checkbox input "true"
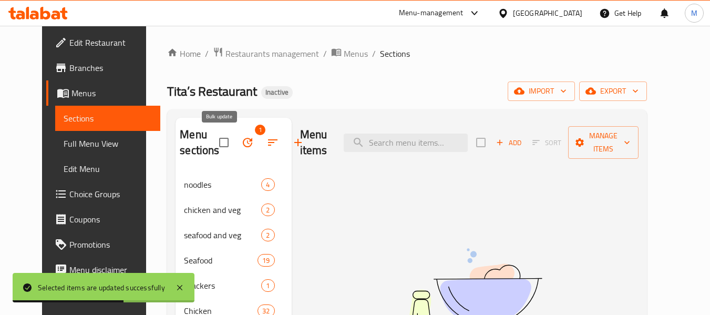
click at [241, 141] on icon "button" at bounding box center [247, 142] width 13 height 13
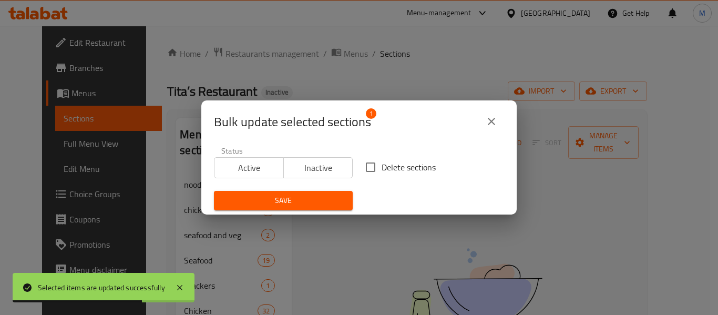
click at [381, 171] on span "Delete sections" at bounding box center [408, 167] width 54 height 13
click at [378, 171] on input "Delete sections" at bounding box center [370, 167] width 22 height 22
checkbox input "true"
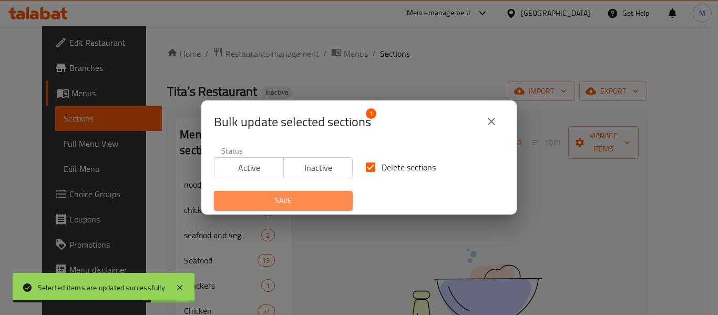
click at [315, 202] on span "Save" at bounding box center [283, 200] width 122 height 13
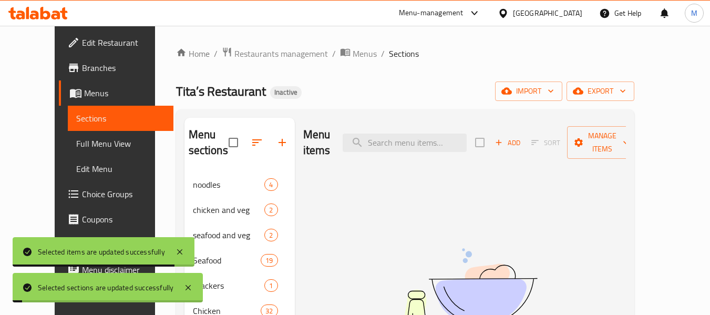
click at [155, 198] on div "Home / Restaurants management / Menus / Sections Tita’s Restaurant Inactive imp…" at bounding box center [405, 292] width 500 height 533
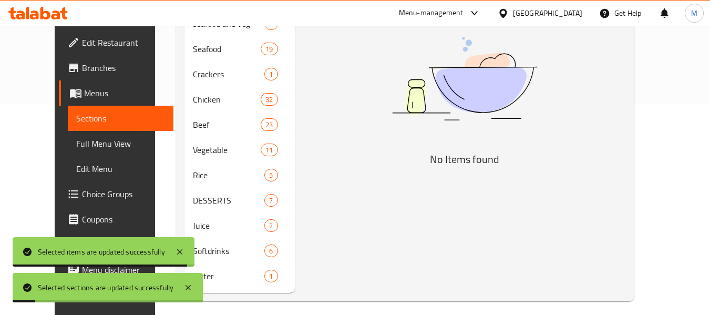
scroll to position [219, 0]
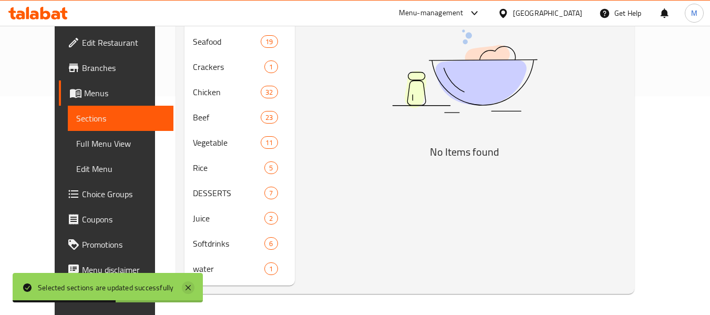
click at [188, 287] on icon at bounding box center [188, 287] width 13 height 13
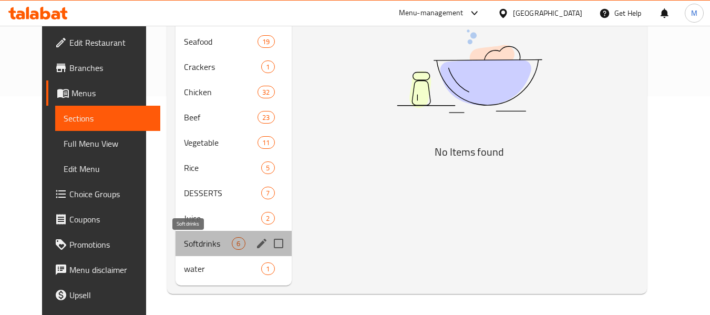
click at [192, 247] on span "Softdrinks" at bounding box center [208, 243] width 48 height 13
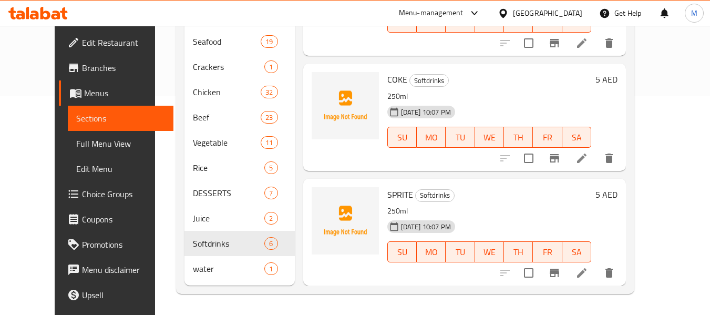
click at [184, 282] on nav "noodles 4 chicken and veg 2 seafood and veg 2 Seafood 19 Crackers 1 Chicken 32 …" at bounding box center [239, 117] width 110 height 336
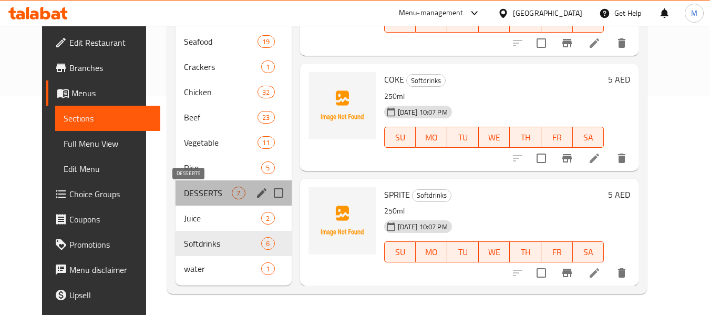
click at [184, 191] on span "DESSERTS" at bounding box center [208, 193] width 48 height 13
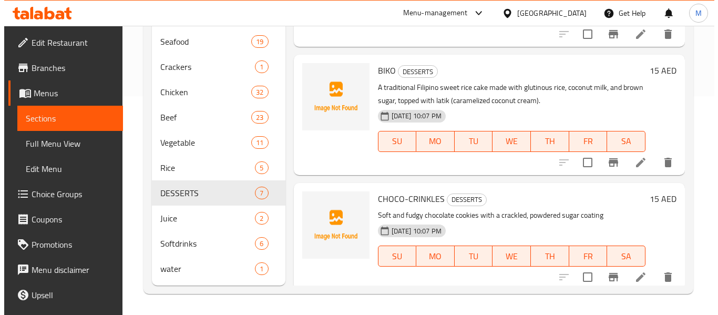
scroll to position [280, 0]
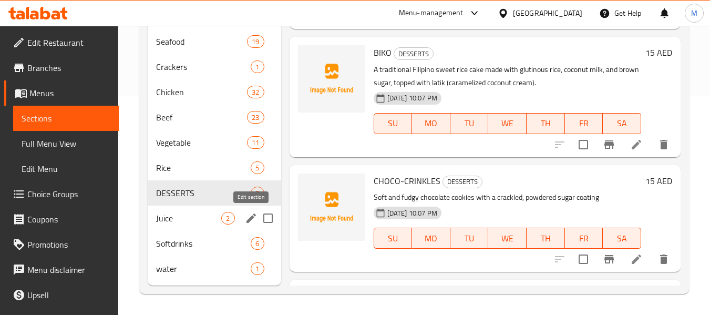
click at [249, 221] on icon "edit" at bounding box center [250, 217] width 9 height 9
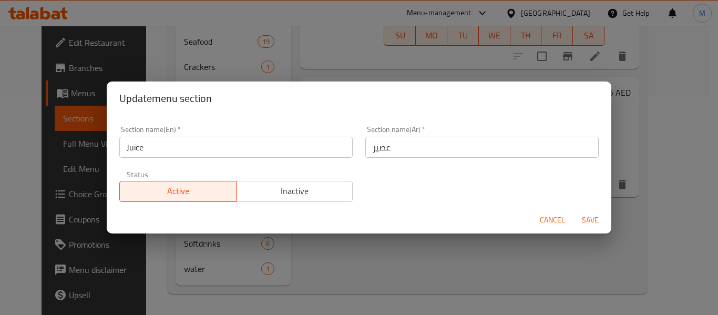
click at [220, 149] on input "Juice" at bounding box center [235, 147] width 233 height 21
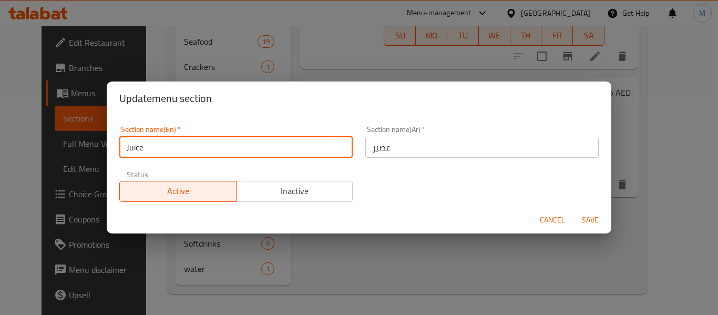
click at [220, 149] on input "Juice" at bounding box center [235, 147] width 233 height 21
type input "Drinks"
click at [376, 152] on input "عصير" at bounding box center [481, 147] width 233 height 21
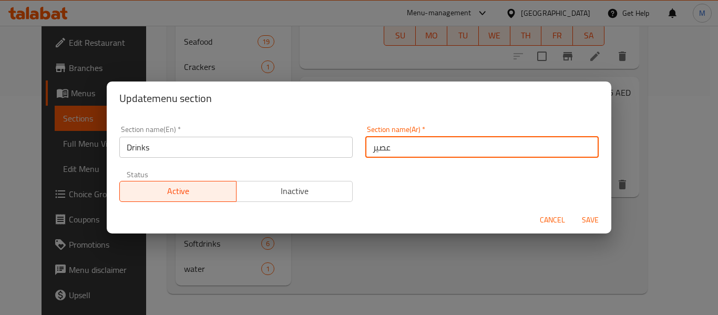
click at [376, 152] on input "عصير" at bounding box center [481, 147] width 233 height 21
type input "المشروبات"
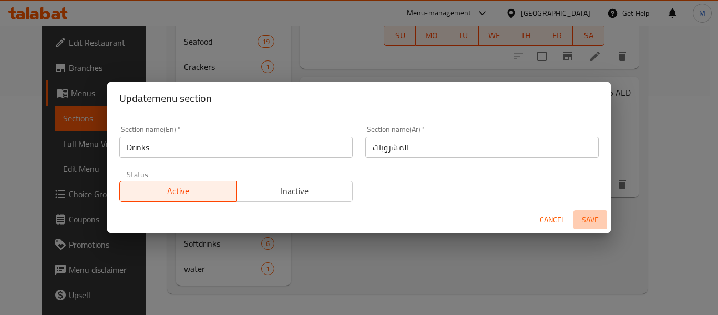
click at [595, 217] on span "Save" at bounding box center [589, 219] width 25 height 13
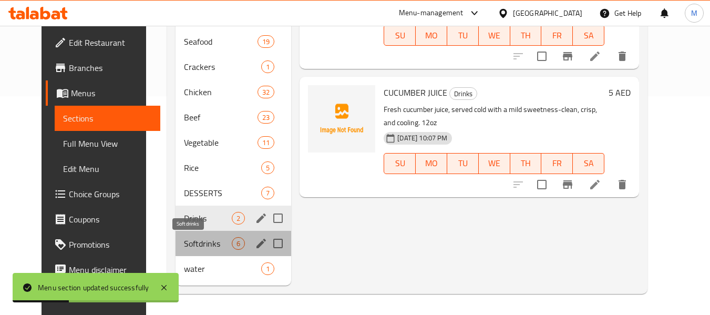
click at [199, 241] on span "Softdrinks" at bounding box center [208, 243] width 48 height 13
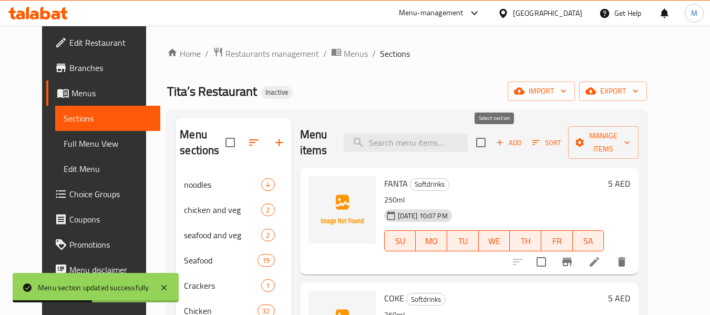
click at [492, 141] on input "checkbox" at bounding box center [481, 142] width 22 height 22
checkbox input "true"
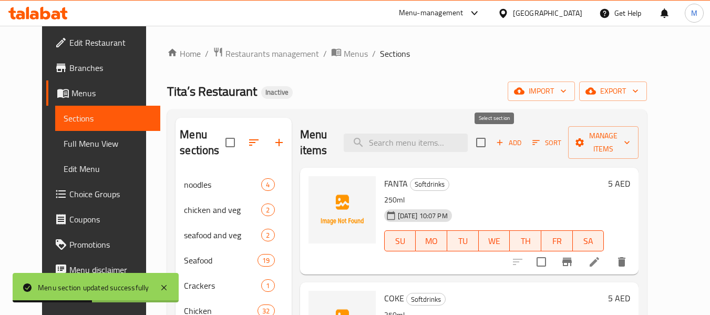
checkbox input "true"
click at [614, 146] on span "Manage items" at bounding box center [603, 142] width 54 height 26
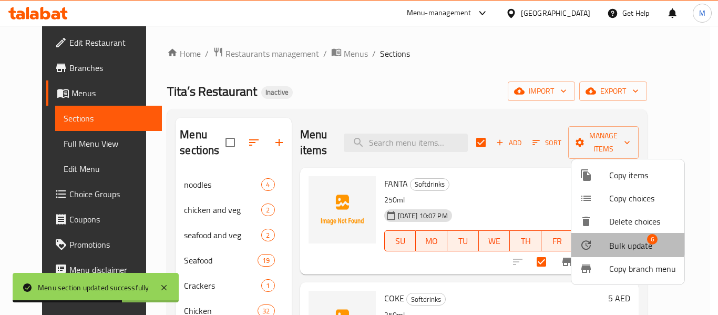
click at [624, 243] on span "Bulk update" at bounding box center [630, 245] width 43 height 13
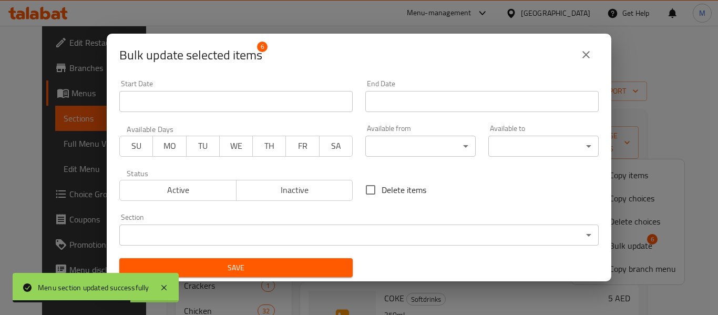
click at [359, 241] on body "Menu section updated successfully ​ Menu-management United Arab Emirates Get He…" at bounding box center [359, 170] width 718 height 289
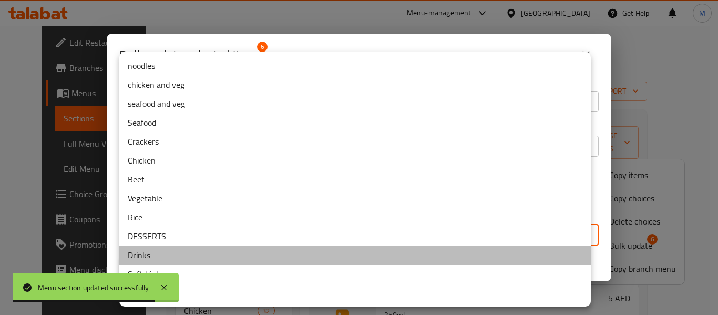
click at [171, 255] on li "Drinks" at bounding box center [354, 254] width 471 height 19
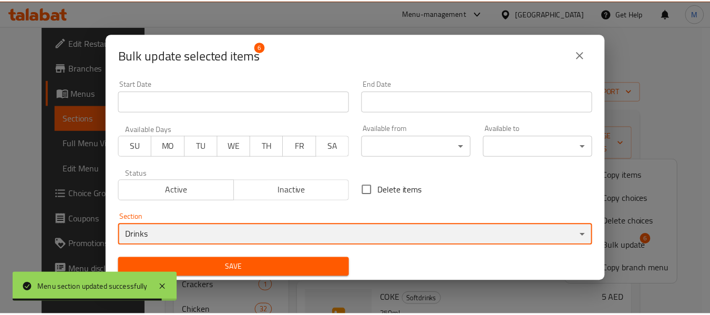
scroll to position [2, 0]
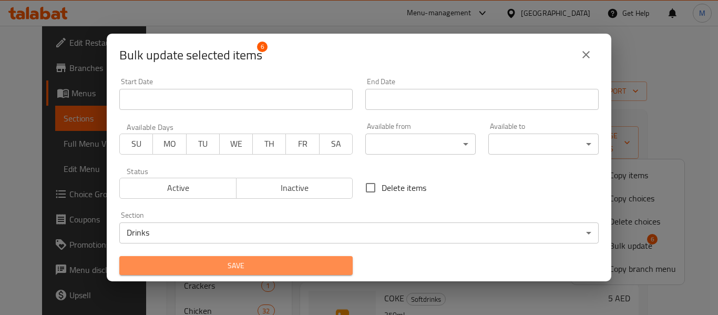
click at [278, 268] on span "Save" at bounding box center [236, 265] width 216 height 13
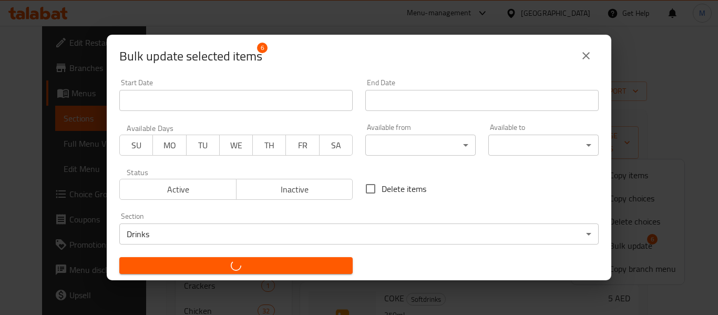
checkbox input "false"
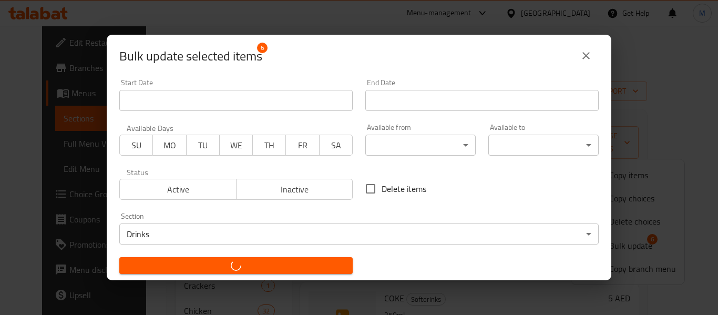
checkbox input "false"
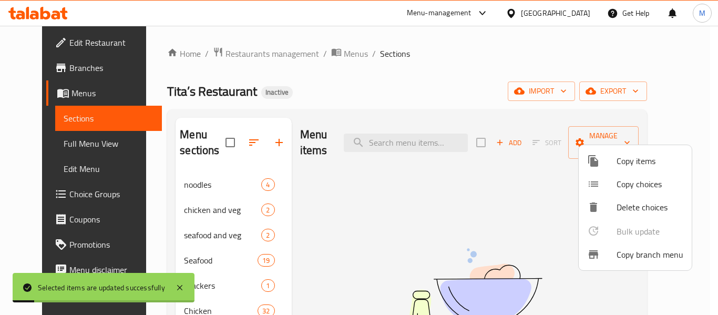
click at [149, 203] on div at bounding box center [359, 157] width 718 height 315
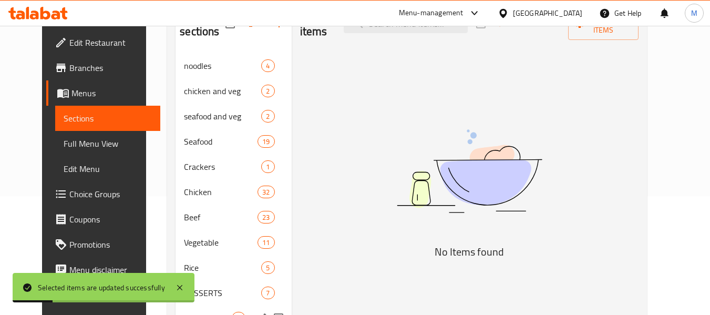
scroll to position [219, 0]
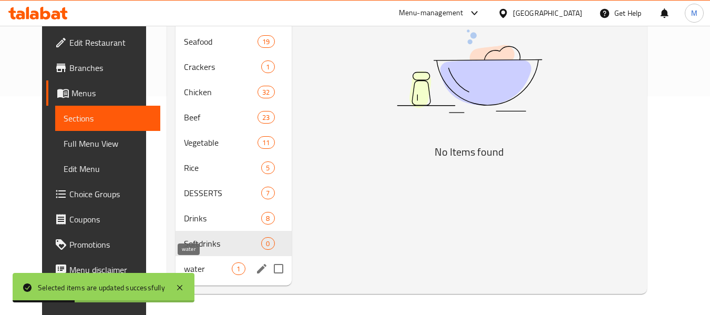
click at [184, 268] on span "water" at bounding box center [208, 268] width 48 height 13
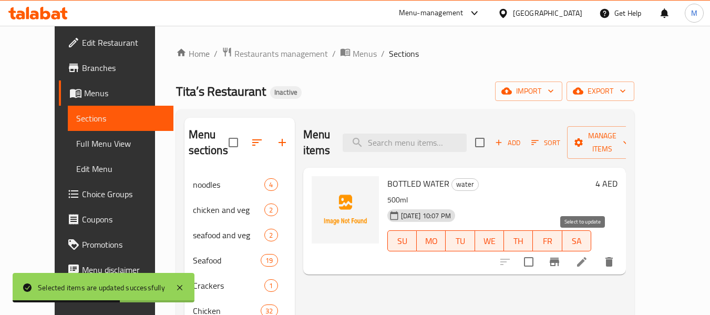
click at [540, 251] on input "checkbox" at bounding box center [529, 262] width 22 height 22
checkbox input "true"
click at [629, 130] on span "Manage items" at bounding box center [602, 142] width 54 height 26
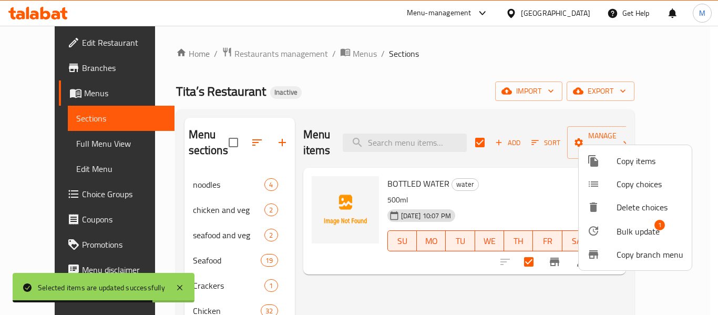
click at [628, 230] on span "Bulk update" at bounding box center [637, 231] width 43 height 13
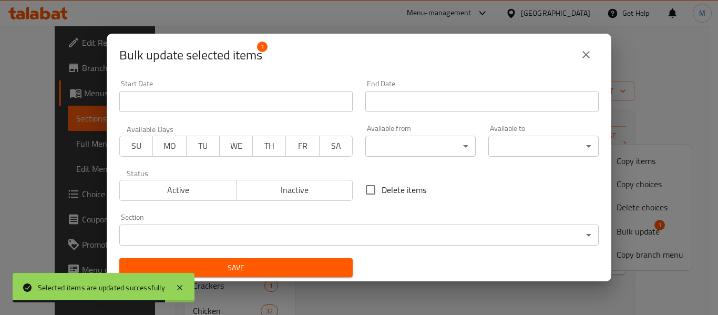
click at [301, 231] on body "Selected items are updated successfully ​ Menu-management United Arab Emirates …" at bounding box center [359, 170] width 718 height 289
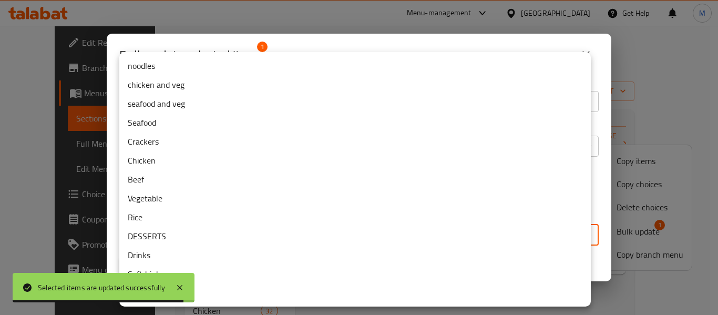
click at [229, 251] on li "Drinks" at bounding box center [354, 254] width 471 height 19
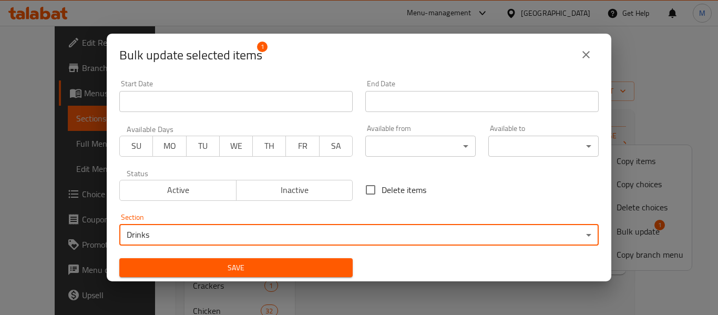
click at [272, 272] on span "Save" at bounding box center [236, 267] width 216 height 13
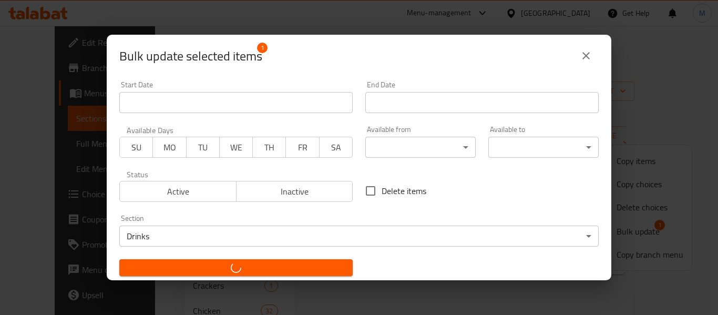
checkbox input "false"
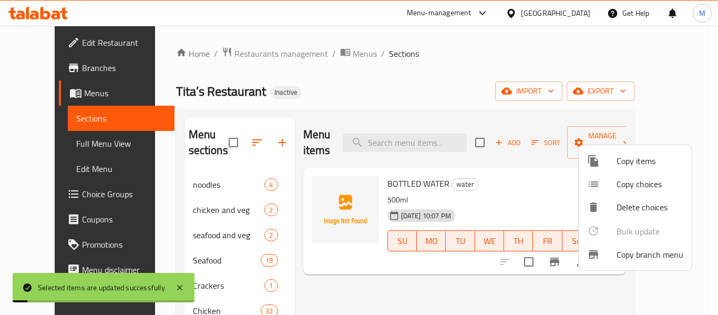
click at [133, 214] on div at bounding box center [359, 157] width 718 height 315
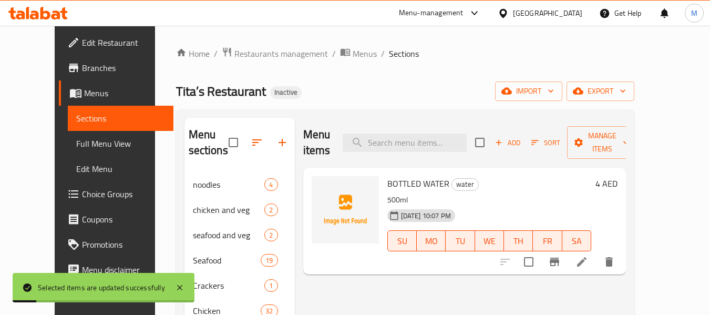
scroll to position [219, 0]
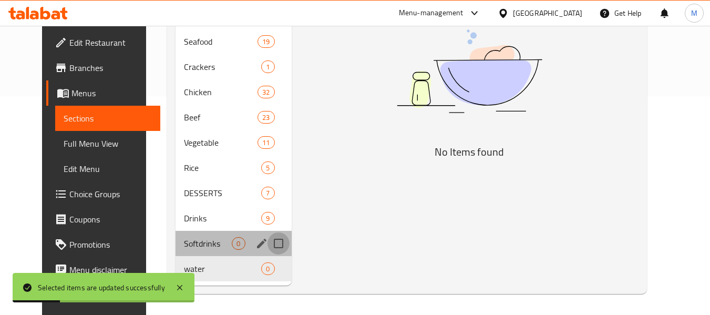
click at [273, 244] on input "Menu sections" at bounding box center [278, 243] width 22 height 22
checkbox input "true"
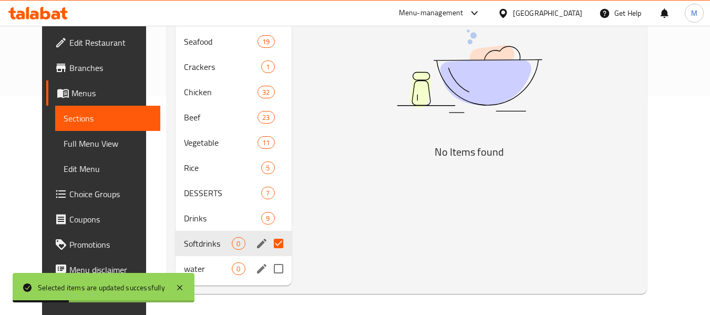
click at [268, 265] on input "Menu sections" at bounding box center [278, 268] width 22 height 22
checkbox input "true"
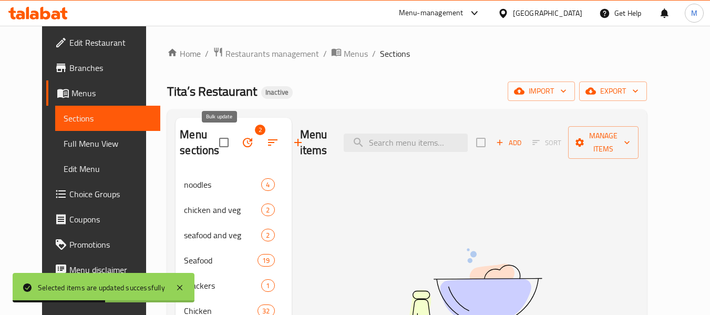
click at [241, 142] on icon "button" at bounding box center [247, 142] width 13 height 13
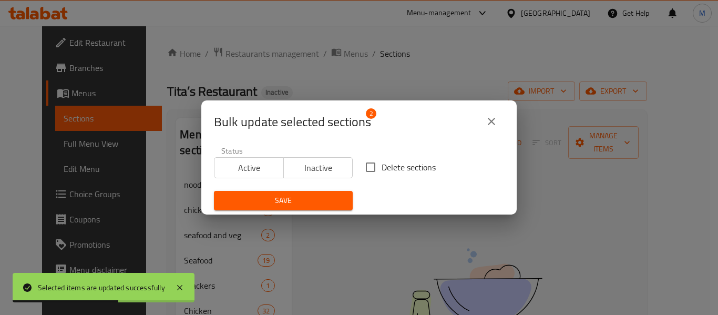
click at [368, 172] on input "Delete sections" at bounding box center [370, 167] width 22 height 22
checkbox input "true"
click at [318, 200] on span "Save" at bounding box center [283, 200] width 122 height 13
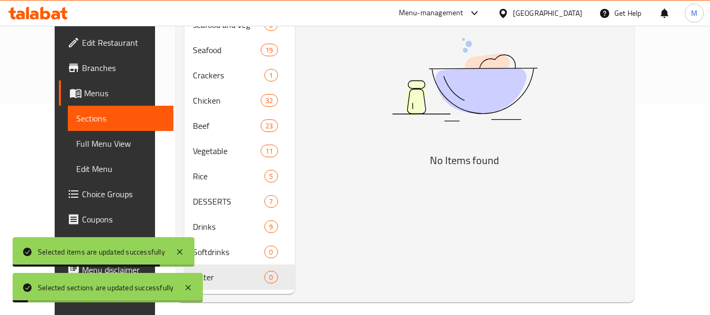
scroll to position [168, 0]
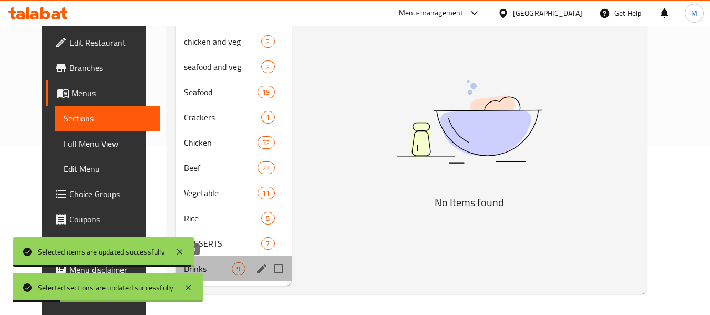
click at [212, 268] on span "Drinks" at bounding box center [208, 268] width 48 height 13
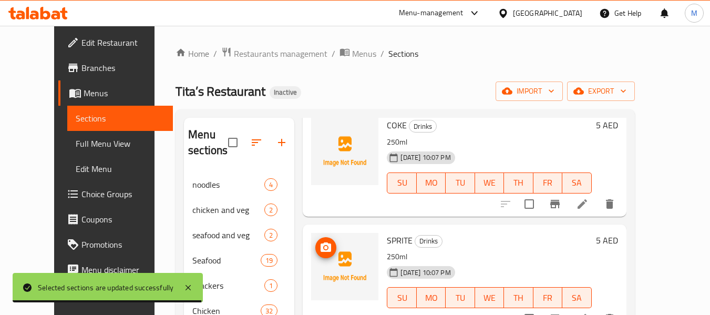
scroll to position [192, 0]
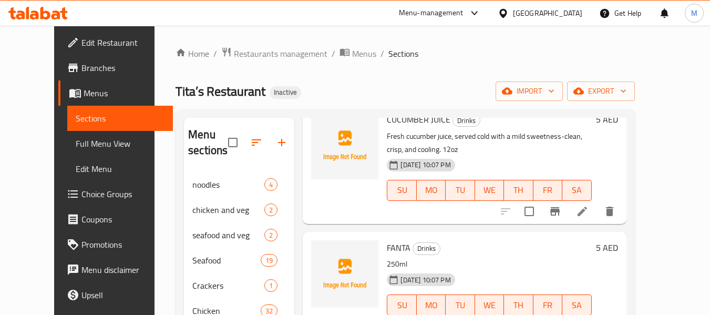
click at [175, 178] on div "Menu sections noodles 4 chicken and veg 2 seafood and veg 2 Seafood 19 Crackers…" at bounding box center [404, 285] width 459 height 353
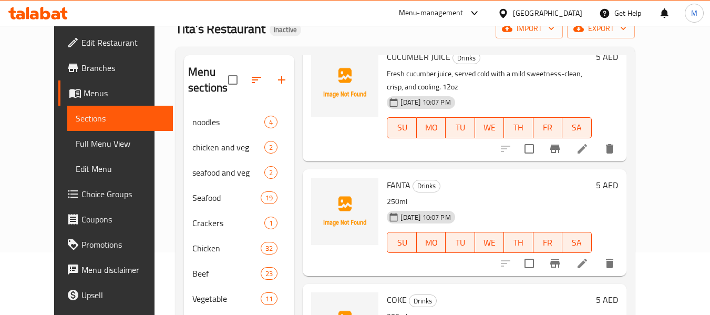
scroll to position [140, 0]
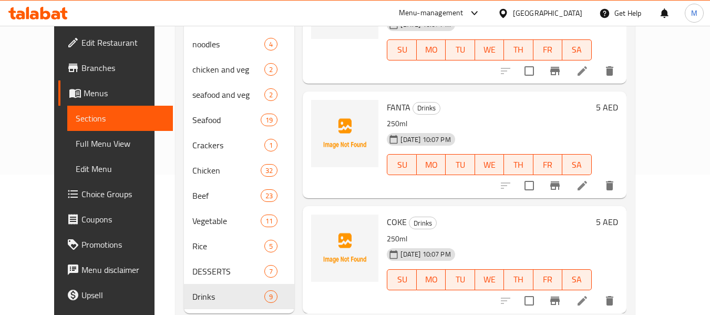
click at [76, 146] on span "Full Menu View" at bounding box center [120, 143] width 89 height 13
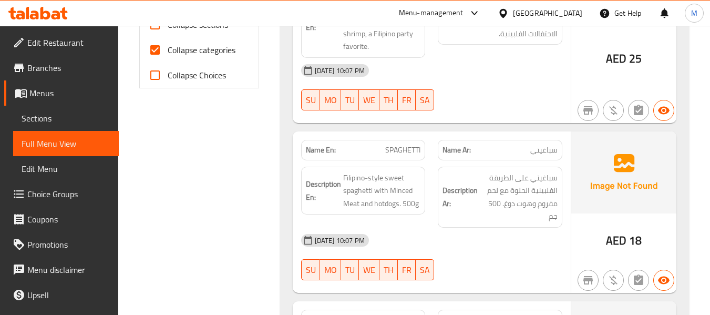
scroll to position [420, 0]
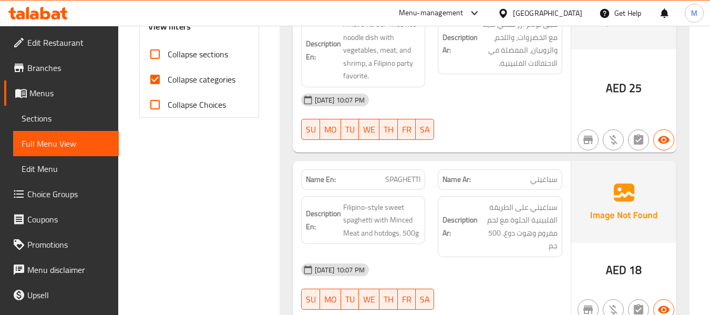
click at [160, 84] on input "Collapse categories" at bounding box center [154, 79] width 25 height 25
checkbox input "false"
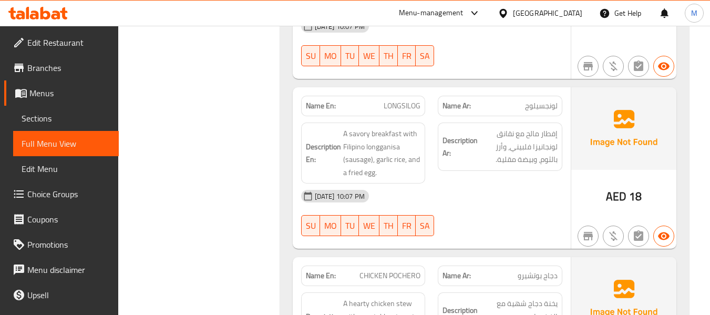
scroll to position [7497, 0]
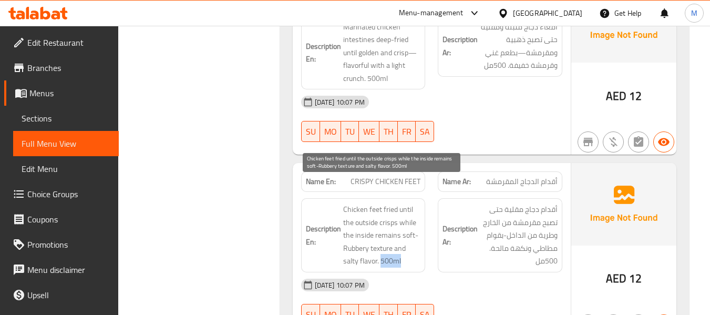
drag, startPoint x: 400, startPoint y: 237, endPoint x: 380, endPoint y: 241, distance: 20.4
click at [380, 241] on span "Chicken feet fried until the outside crisps while the inside remains soft-Rubbe…" at bounding box center [382, 235] width 78 height 65
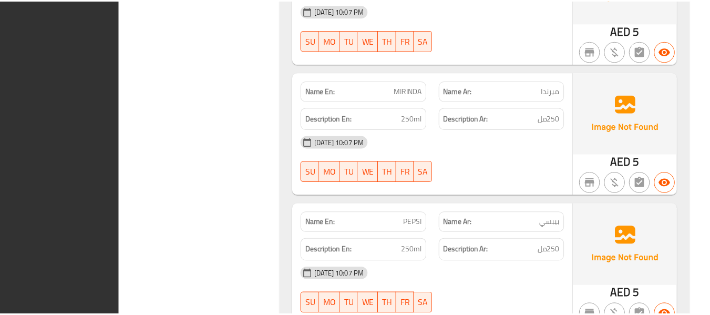
scroll to position [20579, 0]
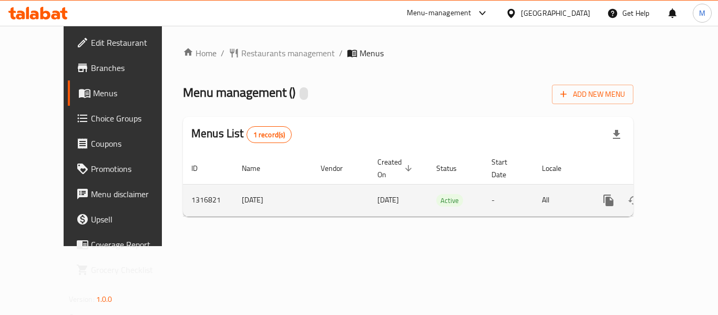
click at [679, 195] on icon "enhanced table" at bounding box center [683, 199] width 9 height 9
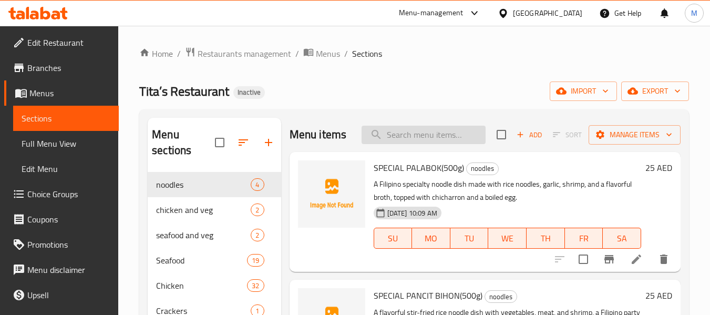
click at [400, 138] on input "search" at bounding box center [423, 135] width 124 height 18
paste input "CRISPY BREADED CHICKEN ISAW ON-STICK"
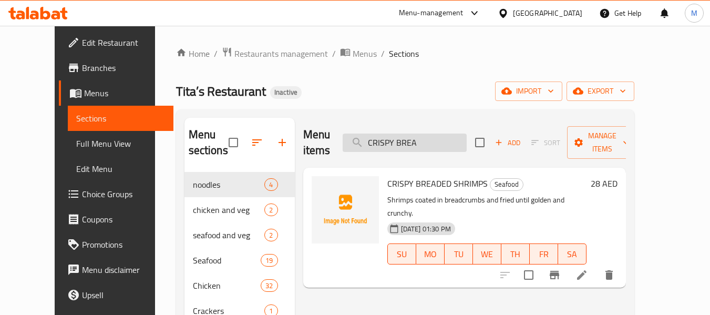
click at [382, 133] on input "CRISPY BREA" at bounding box center [405, 142] width 124 height 18
paste input "ISAW"
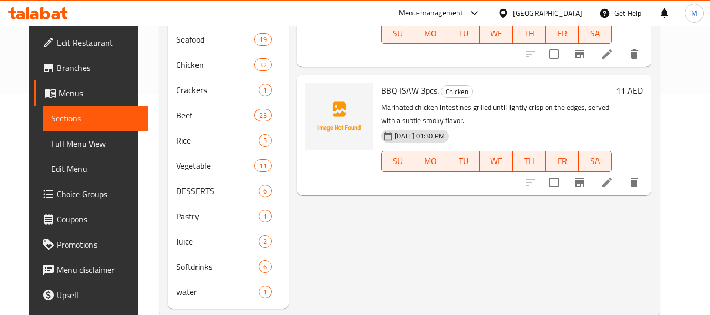
scroll to position [244, 0]
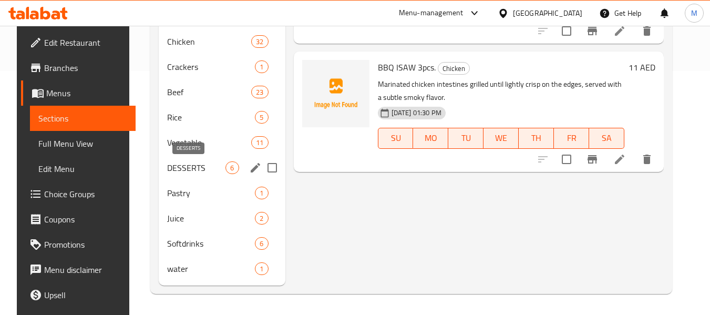
click at [173, 167] on span "DESSERTS" at bounding box center [196, 167] width 58 height 13
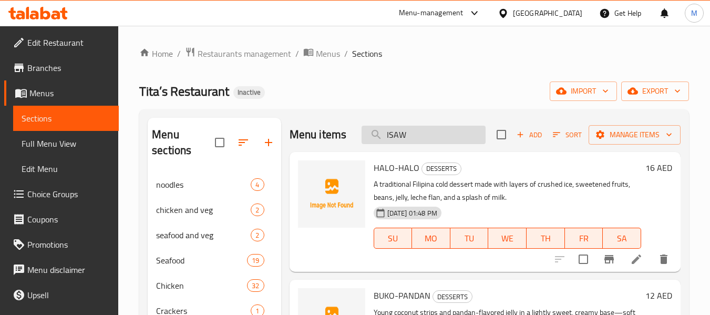
click at [399, 136] on input "ISAW" at bounding box center [423, 135] width 124 height 18
paste input "Good for 1pax"
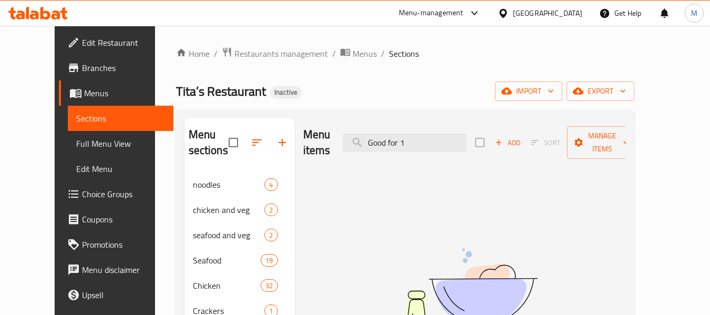
type input "Good for 1"
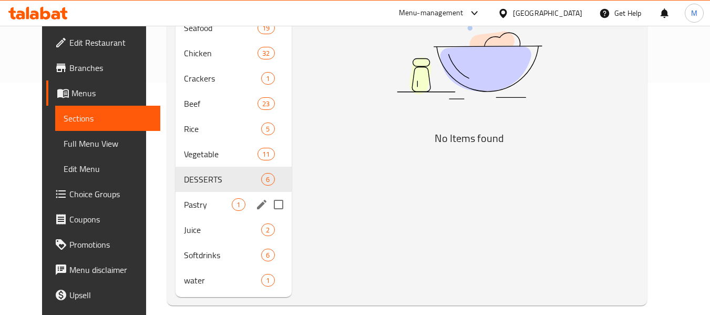
scroll to position [244, 0]
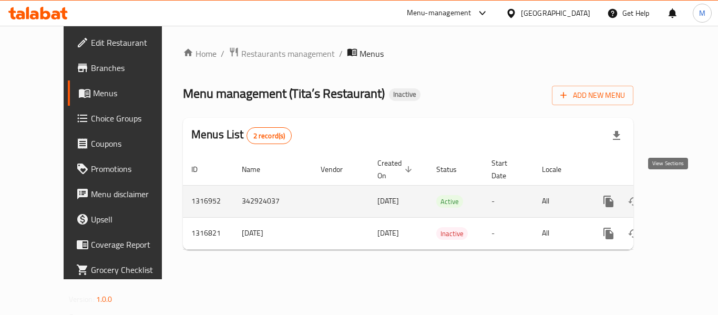
click at [679, 196] on icon "enhanced table" at bounding box center [683, 200] width 9 height 9
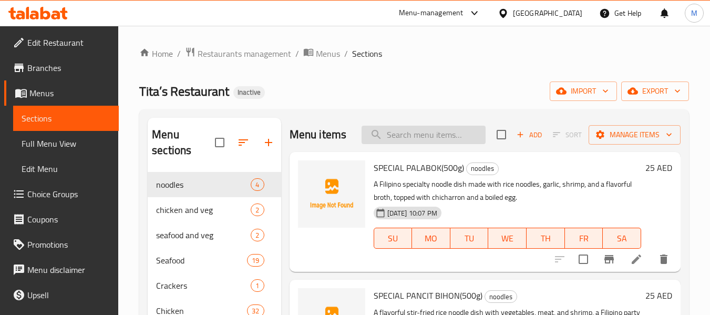
click at [405, 144] on input "search" at bounding box center [423, 135] width 124 height 18
paste input "fudgy"
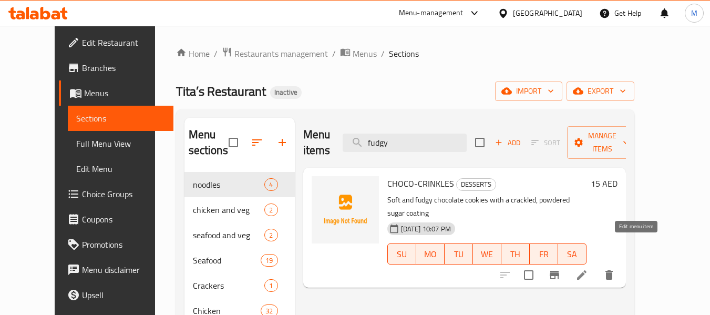
type input "fudgy"
click at [588, 268] on icon at bounding box center [581, 274] width 13 height 13
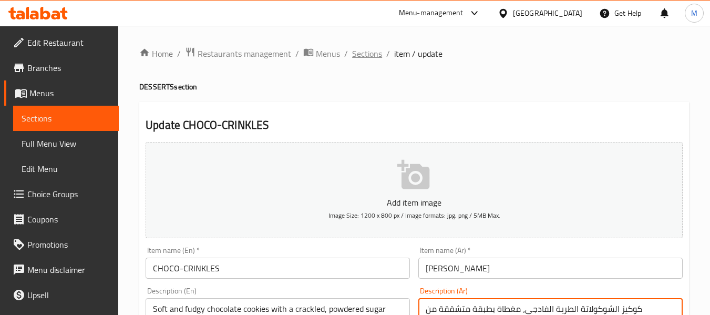
click at [371, 56] on span "Sections" at bounding box center [367, 53] width 30 height 13
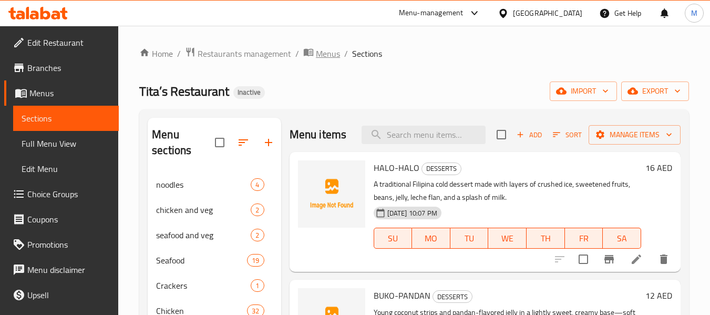
drag, startPoint x: 336, startPoint y: 44, endPoint x: 317, endPoint y: 51, distance: 20.5
click at [336, 44] on div "Home / Restaurants management / Menus / Sections Tita’s Restaurant Inactive imp…" at bounding box center [414, 254] width 592 height 457
click at [316, 53] on span "Menus" at bounding box center [328, 53] width 24 height 13
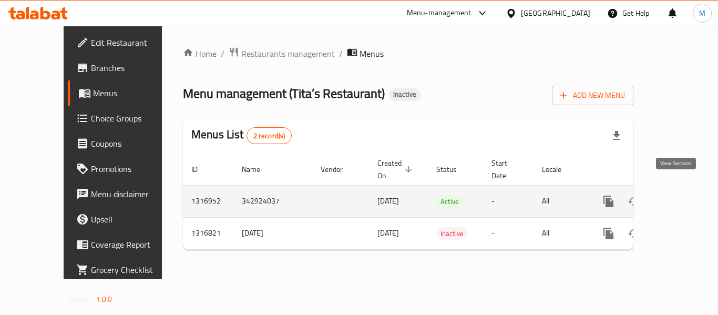
click at [680, 195] on icon "enhanced table" at bounding box center [684, 201] width 13 height 13
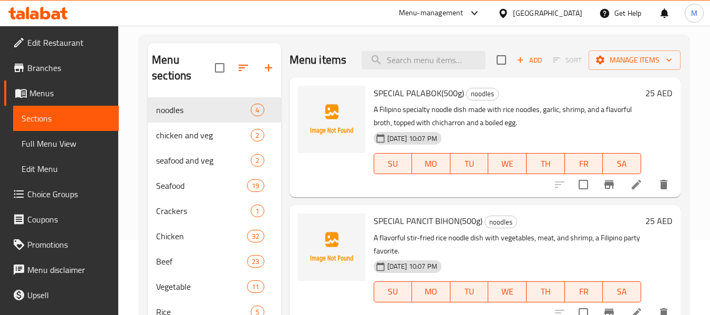
scroll to position [17, 0]
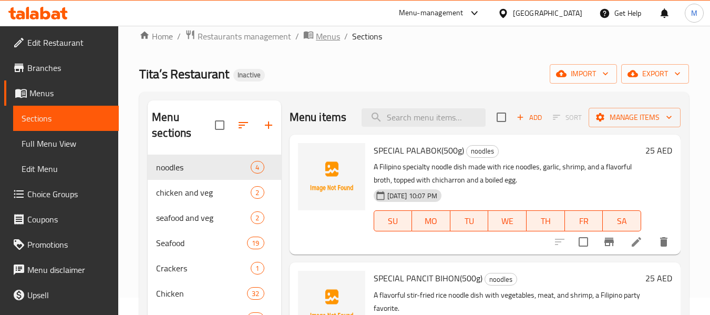
click at [328, 36] on span "Menus" at bounding box center [328, 36] width 24 height 13
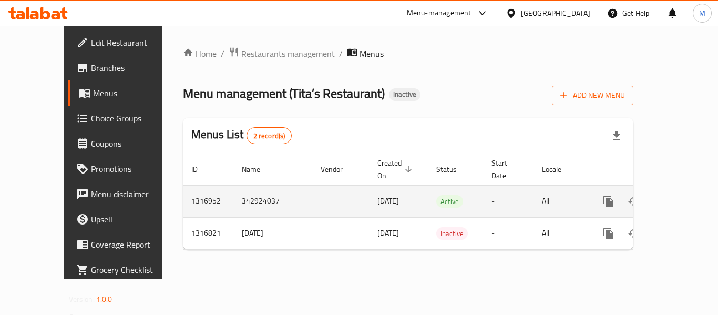
click at [679, 196] on icon "enhanced table" at bounding box center [683, 200] width 9 height 9
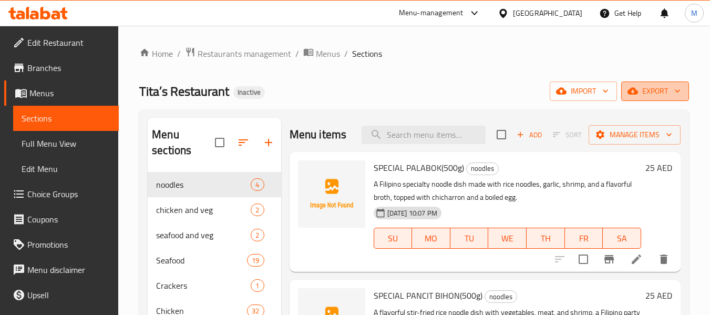
click at [660, 91] on span "export" at bounding box center [654, 91] width 51 height 13
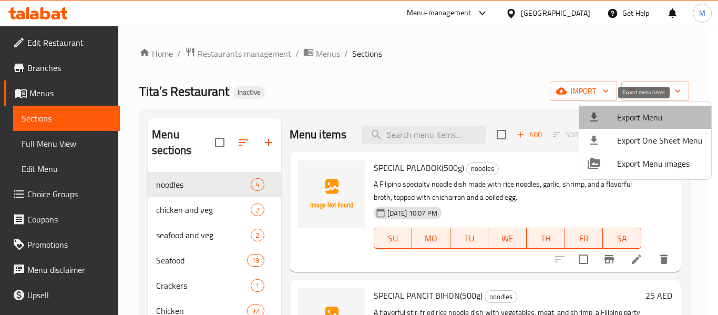
click at [652, 118] on span "Export Menu" at bounding box center [660, 117] width 86 height 13
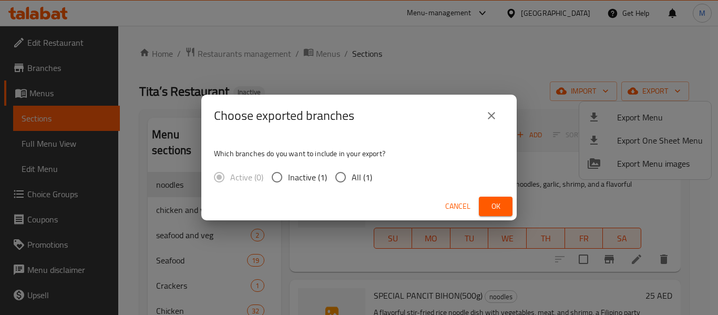
click at [345, 169] on input "All (1)" at bounding box center [340, 177] width 22 height 22
radio input "true"
click at [494, 207] on span "Ok" at bounding box center [495, 206] width 17 height 13
